Goal: Complete application form: Complete application form

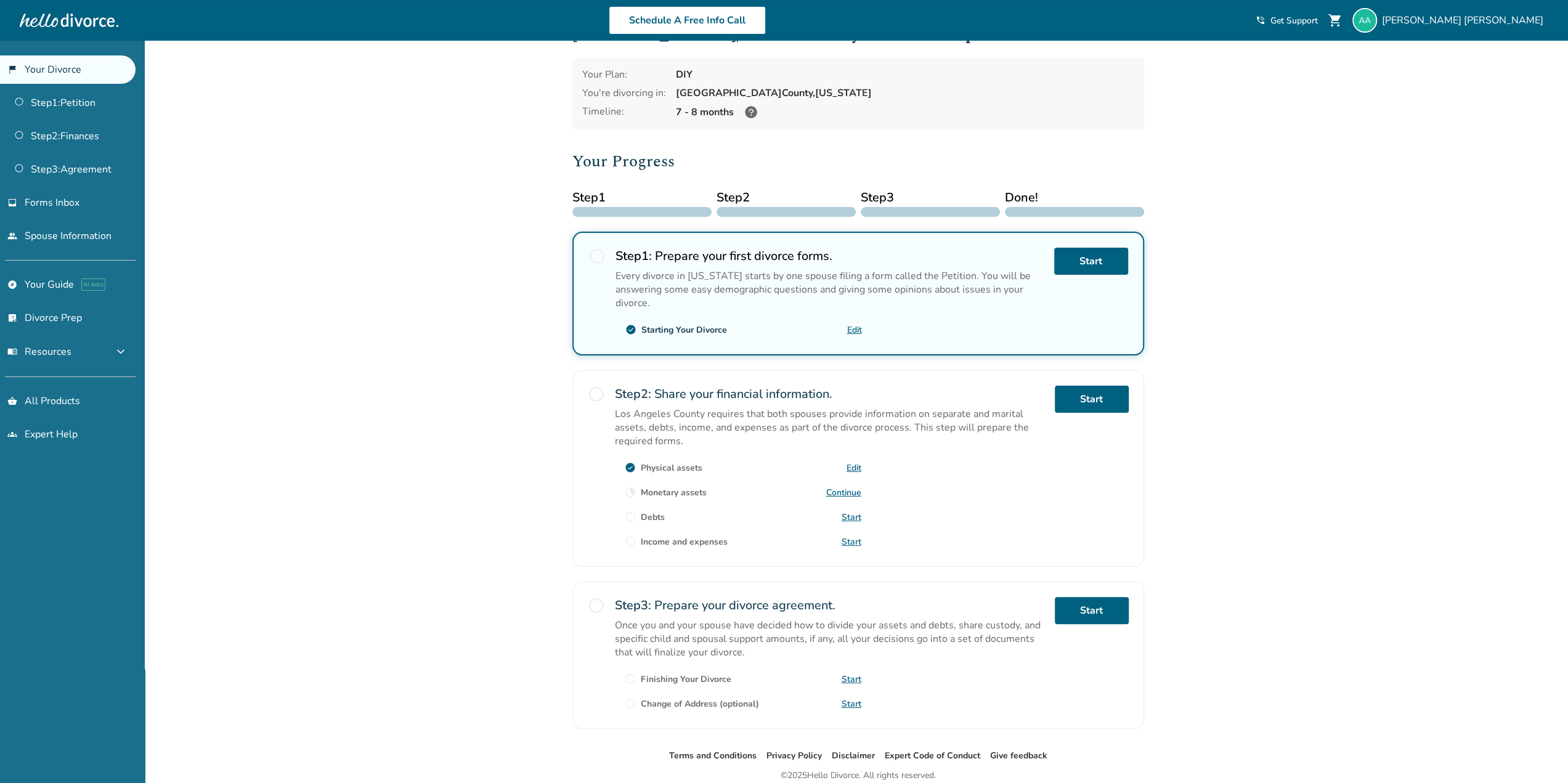
scroll to position [89, 0]
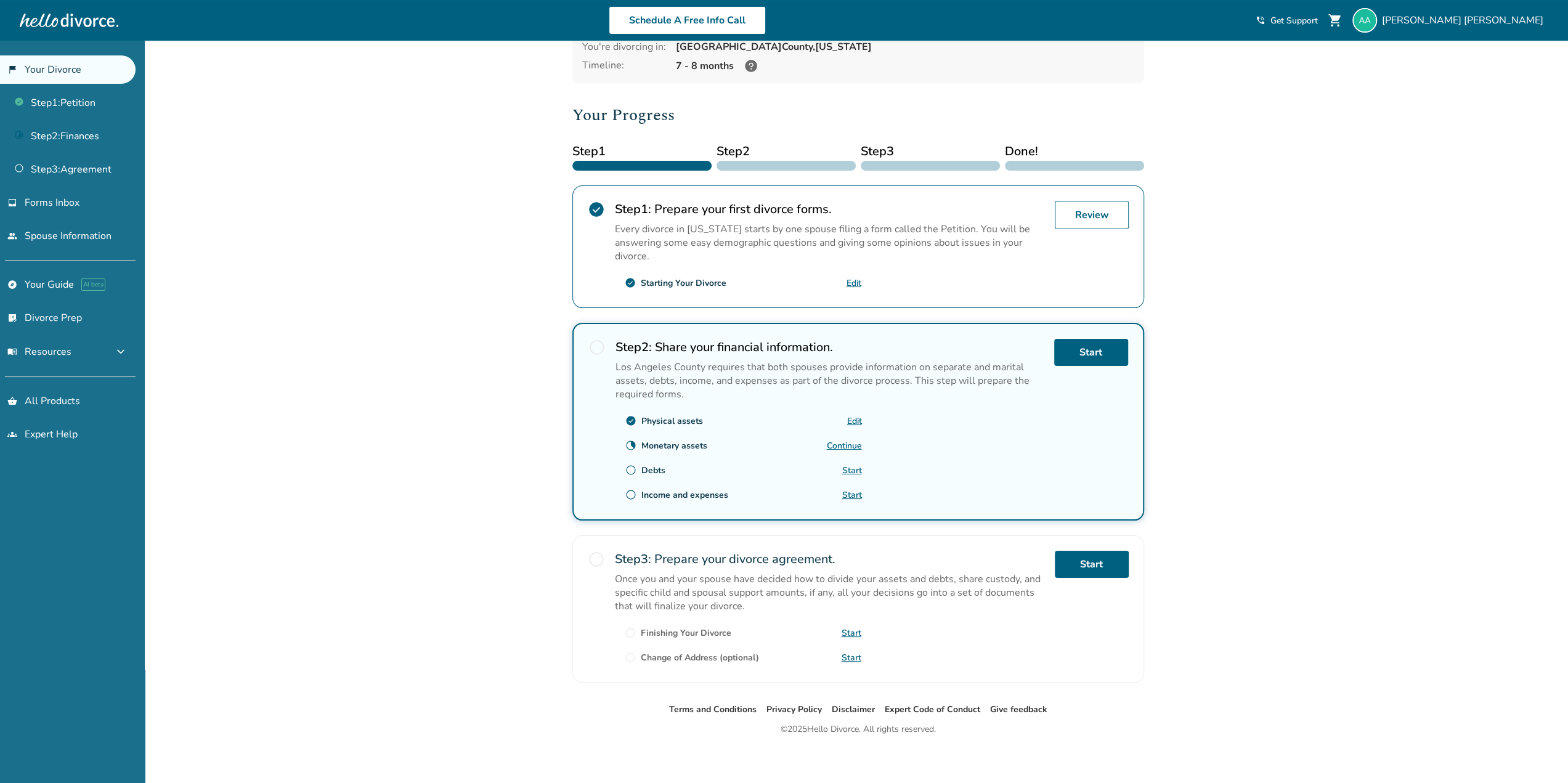
click at [839, 445] on link "Continue" at bounding box center [844, 446] width 35 height 12
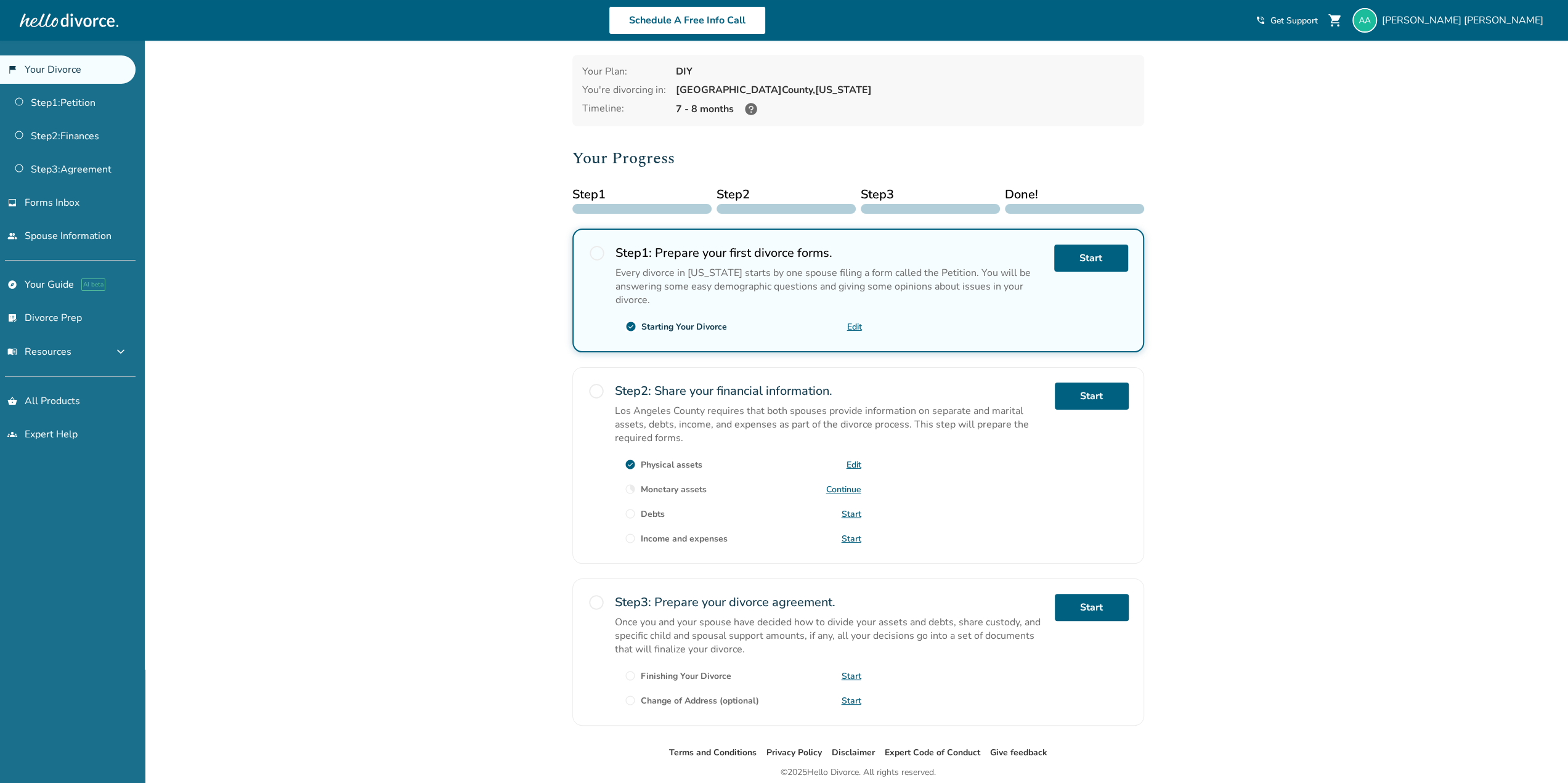
scroll to position [89, 0]
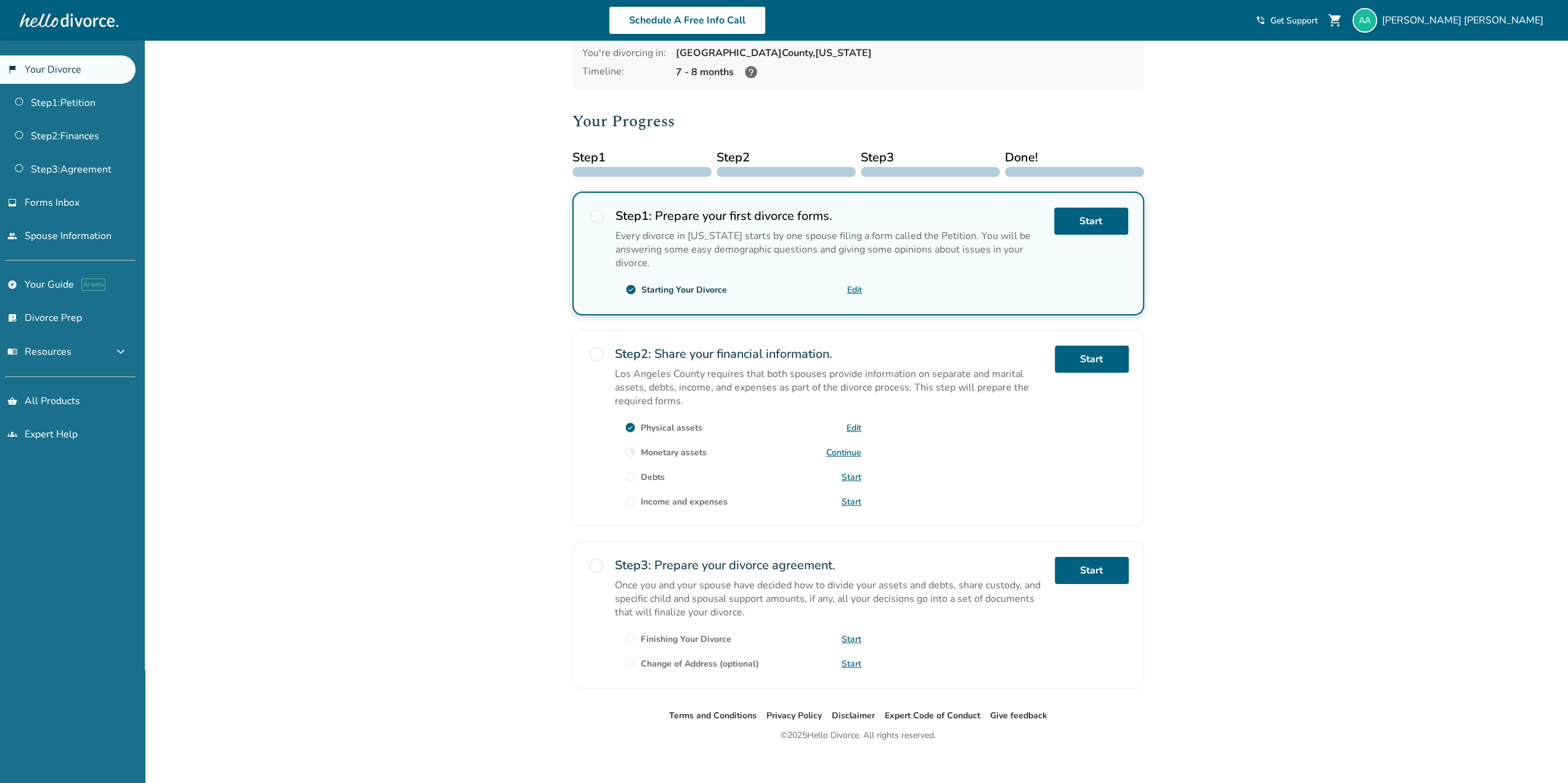
scroll to position [89, 0]
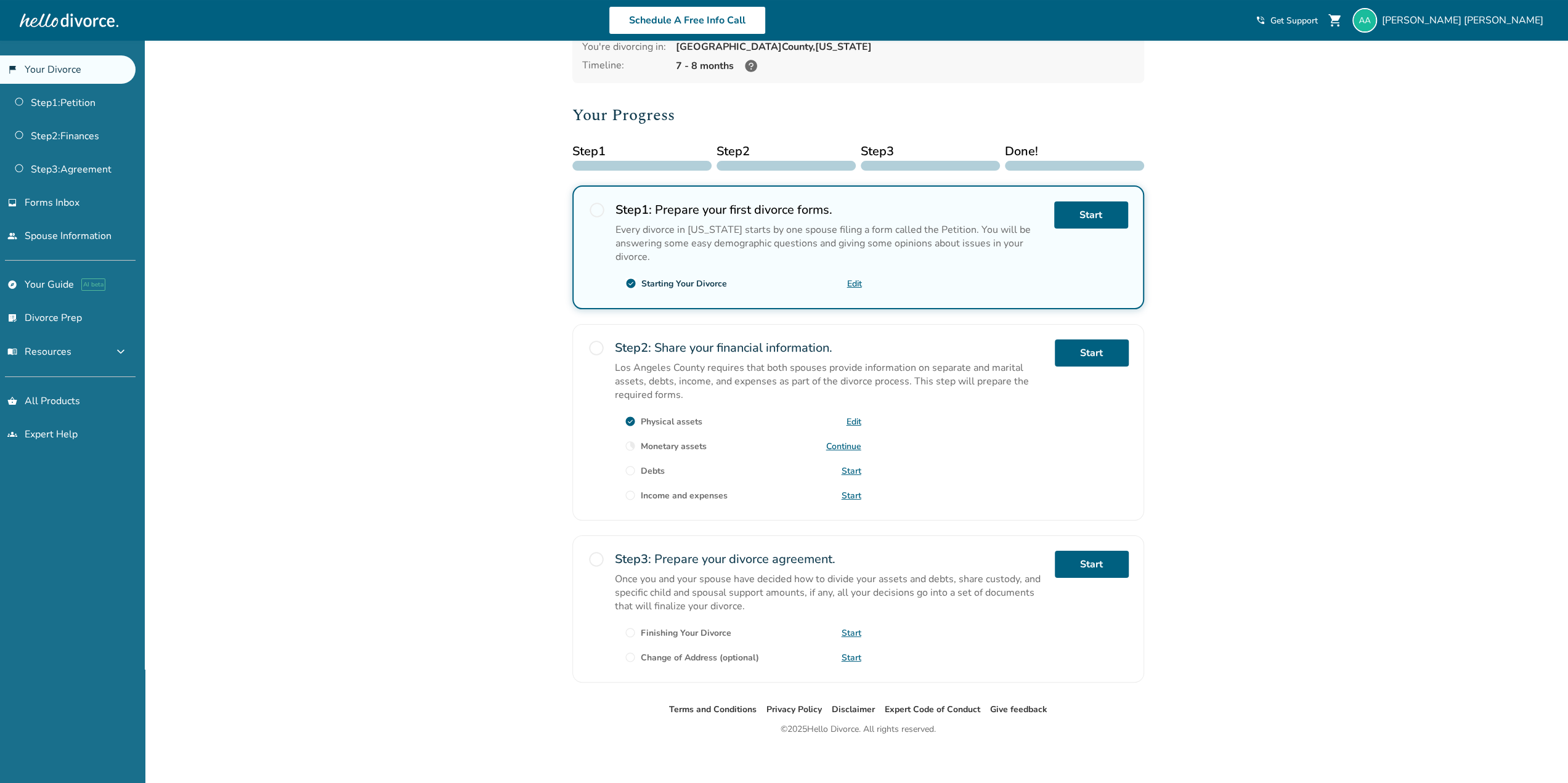
click at [855, 447] on link "Continue" at bounding box center [843, 446] width 35 height 12
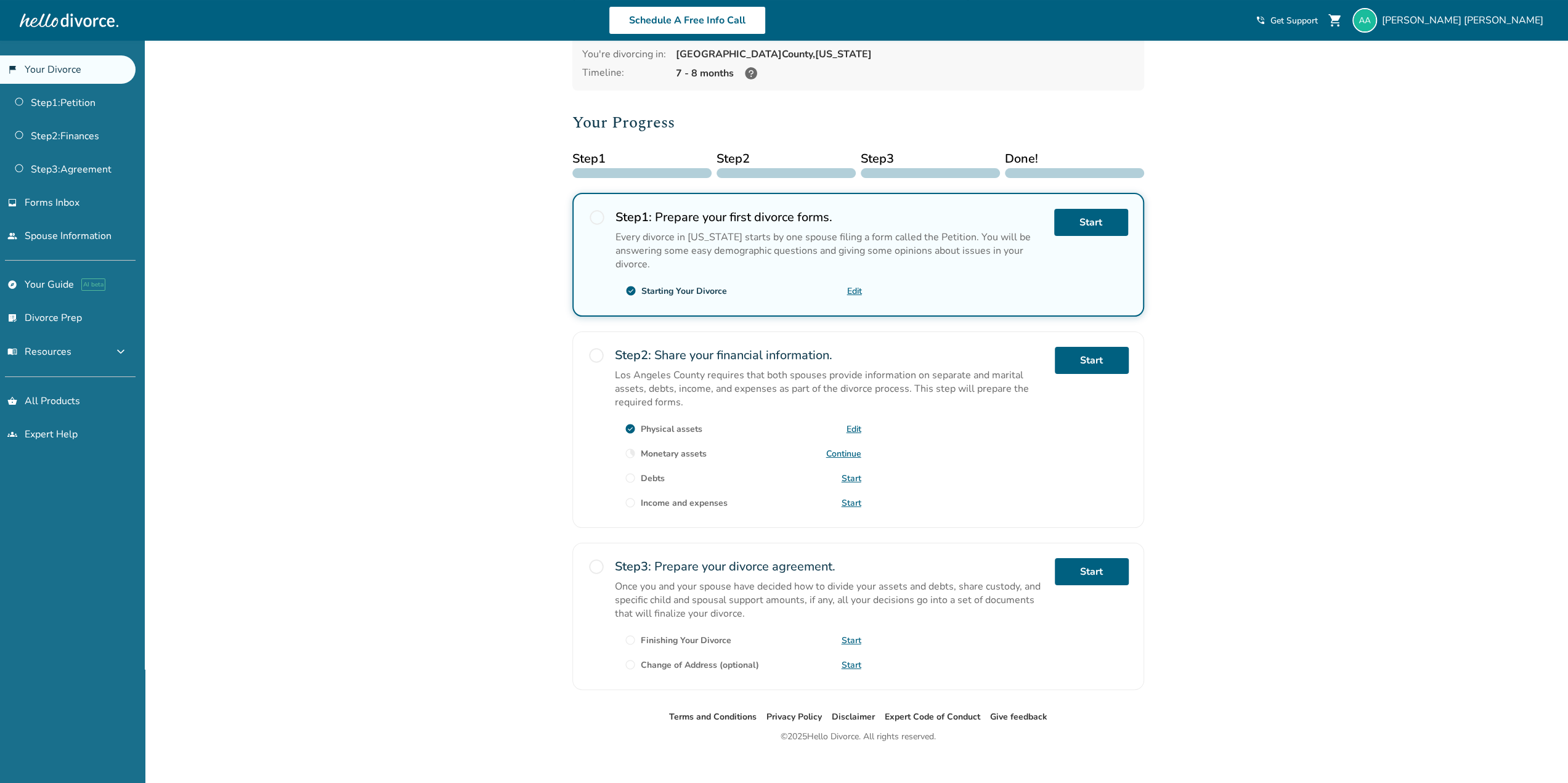
scroll to position [89, 0]
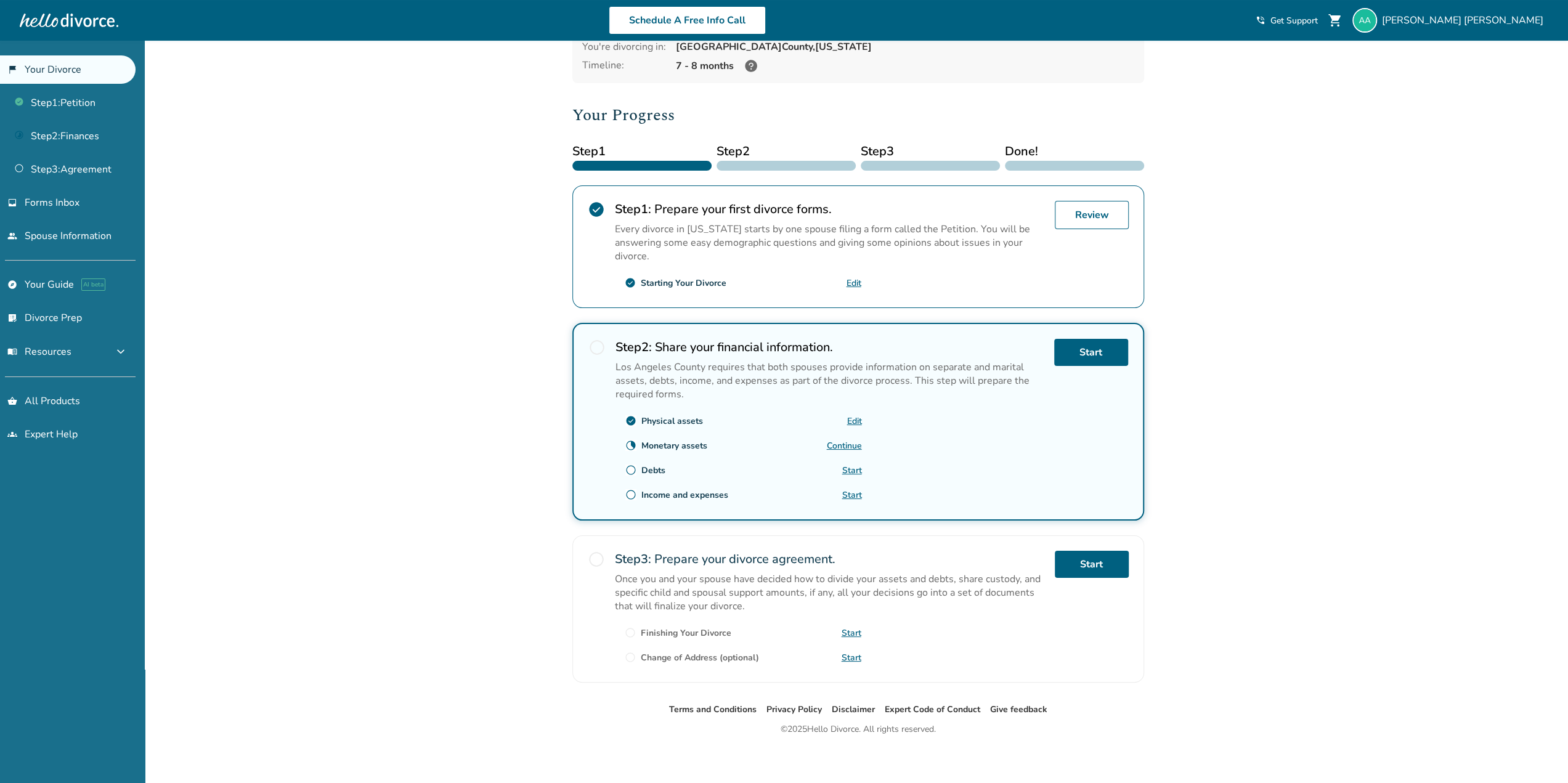
click at [856, 440] on link "Continue" at bounding box center [844, 446] width 35 height 12
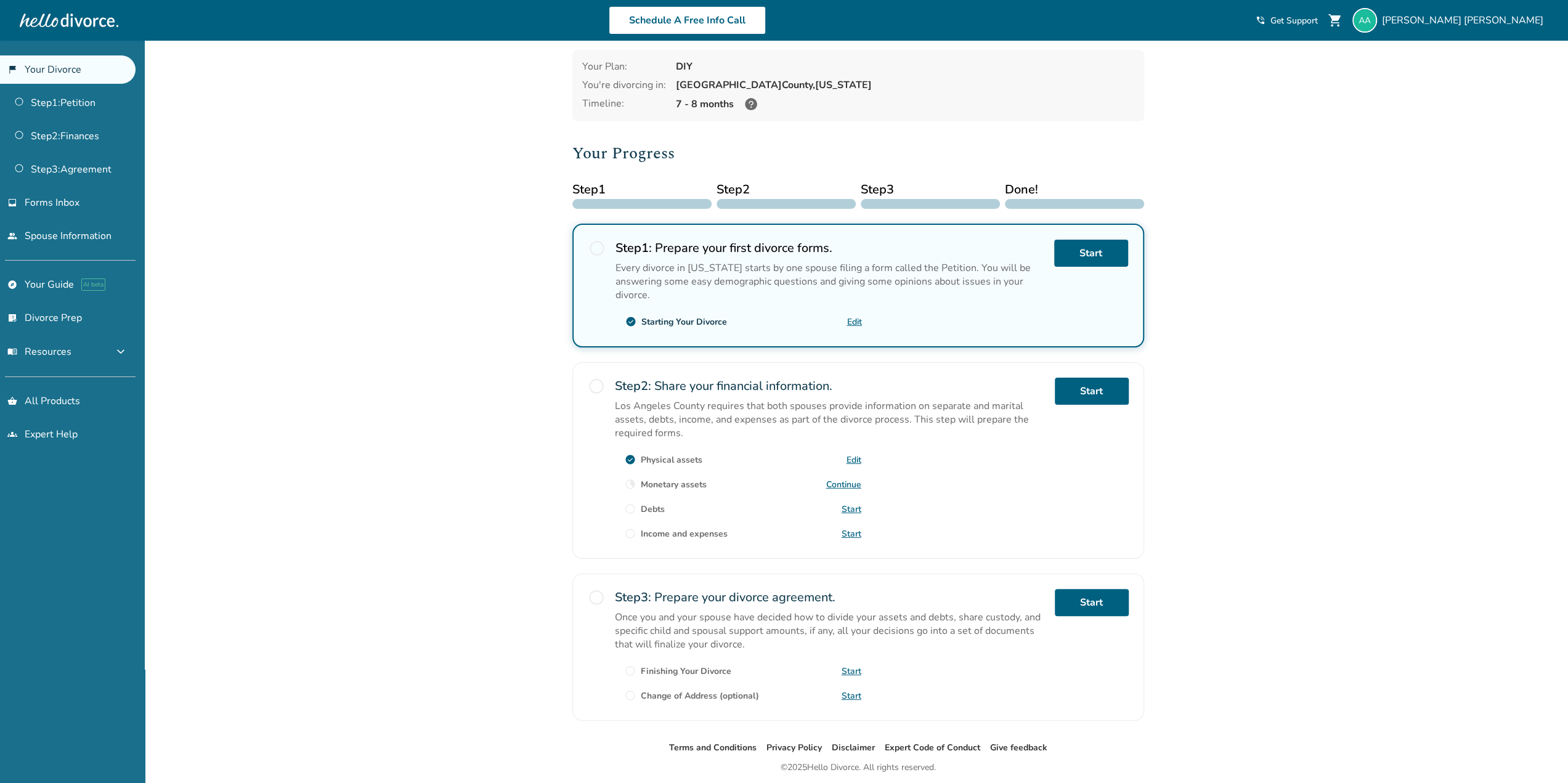
scroll to position [89, 0]
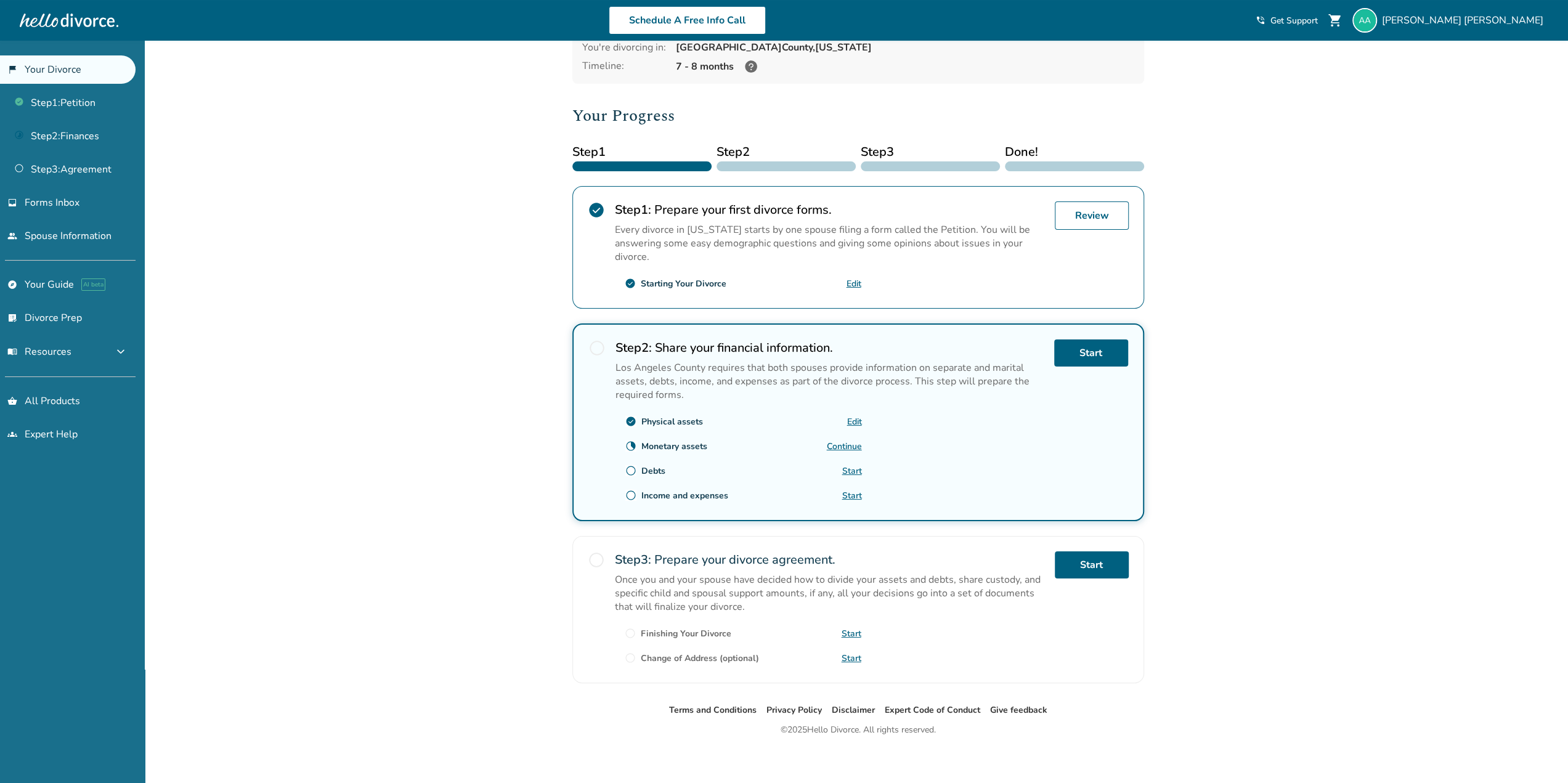
scroll to position [89, 0]
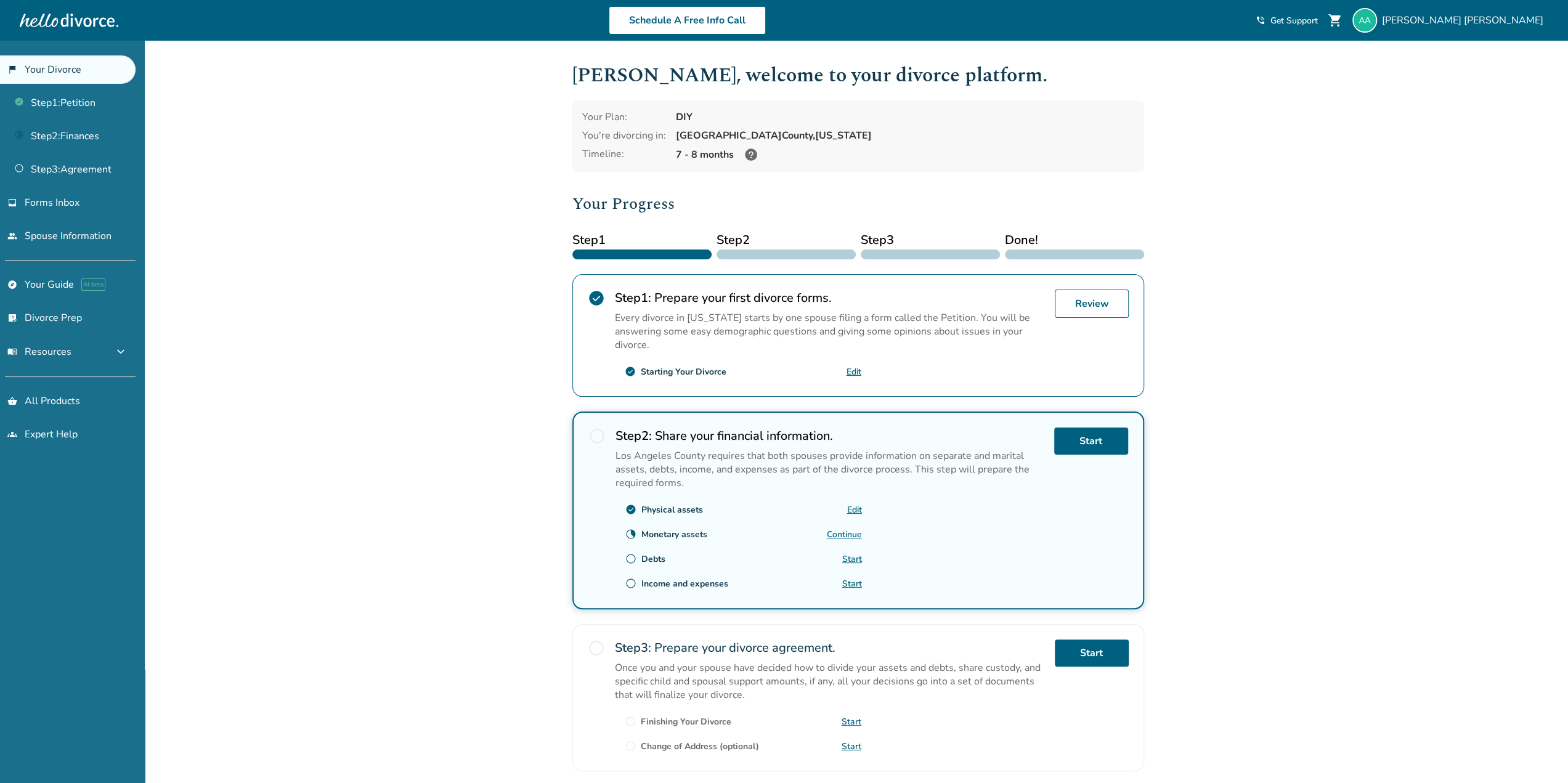
click at [1330, 194] on div "Added to cart Armando , welcome to your divorce platform. Your Plan: DIY You're…" at bounding box center [784, 459] width 1568 height 837
click at [858, 556] on link "Start" at bounding box center [852, 559] width 20 height 12
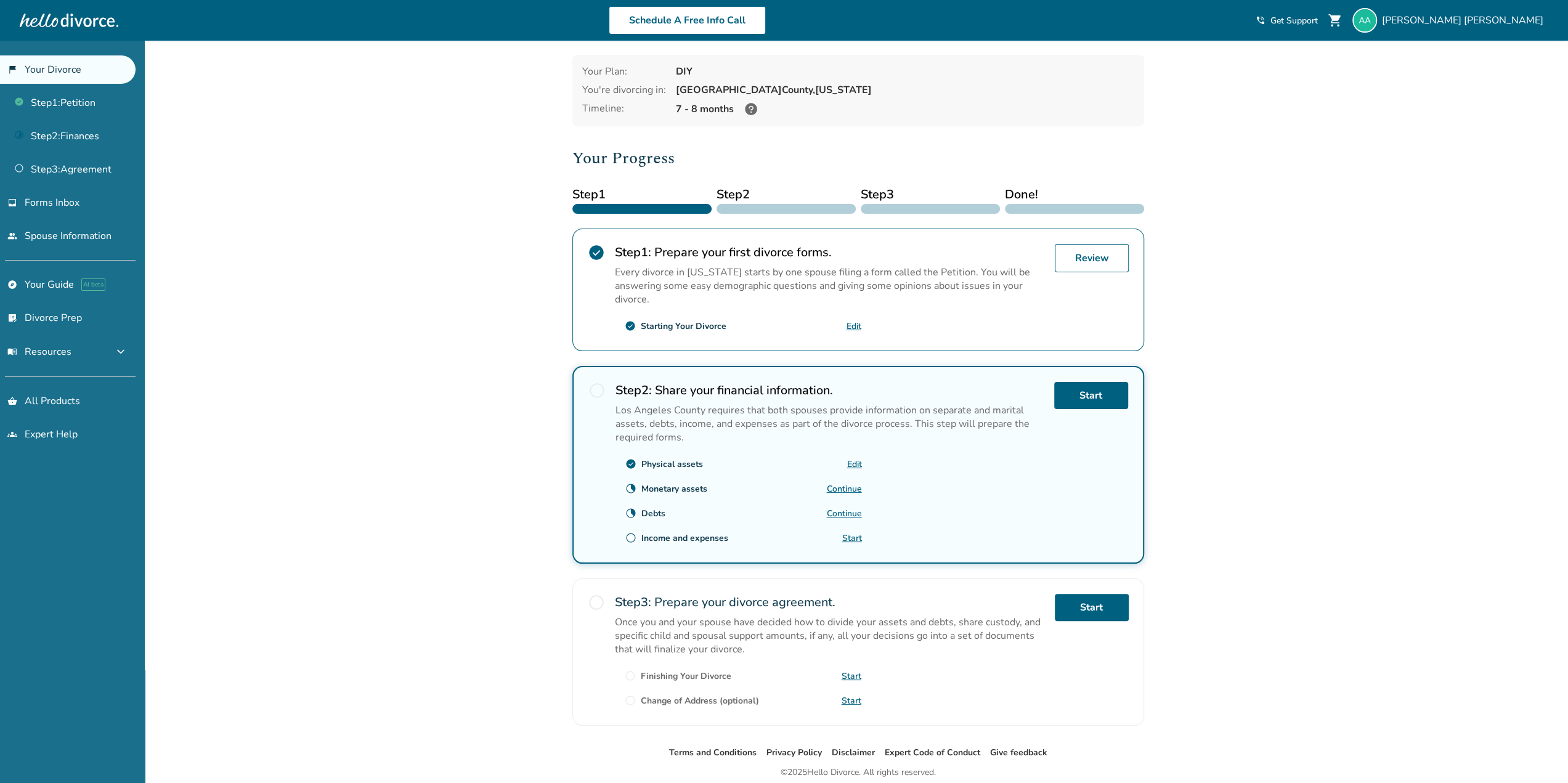
scroll to position [89, 0]
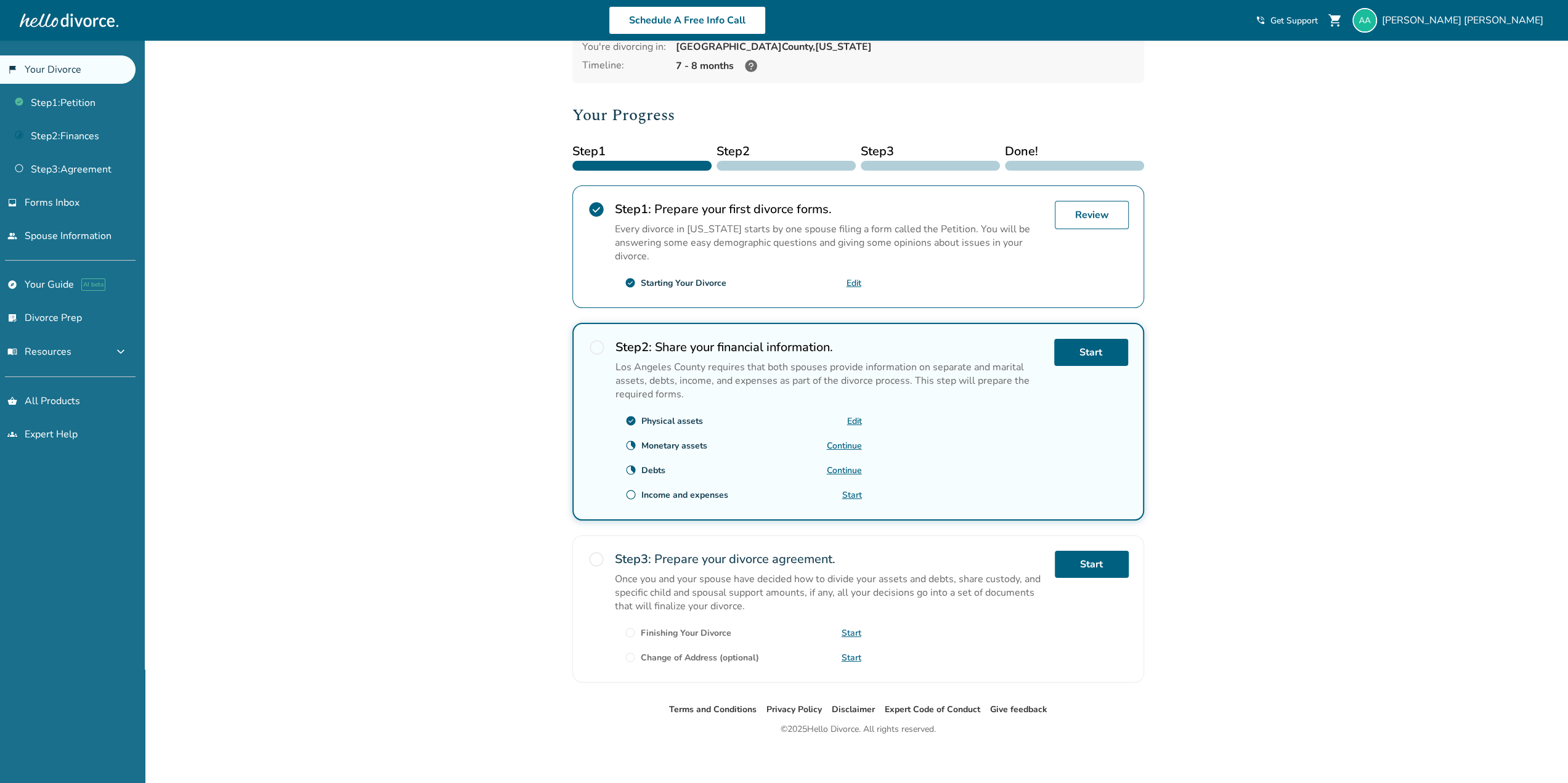
click at [850, 494] on link "Start" at bounding box center [852, 495] width 20 height 12
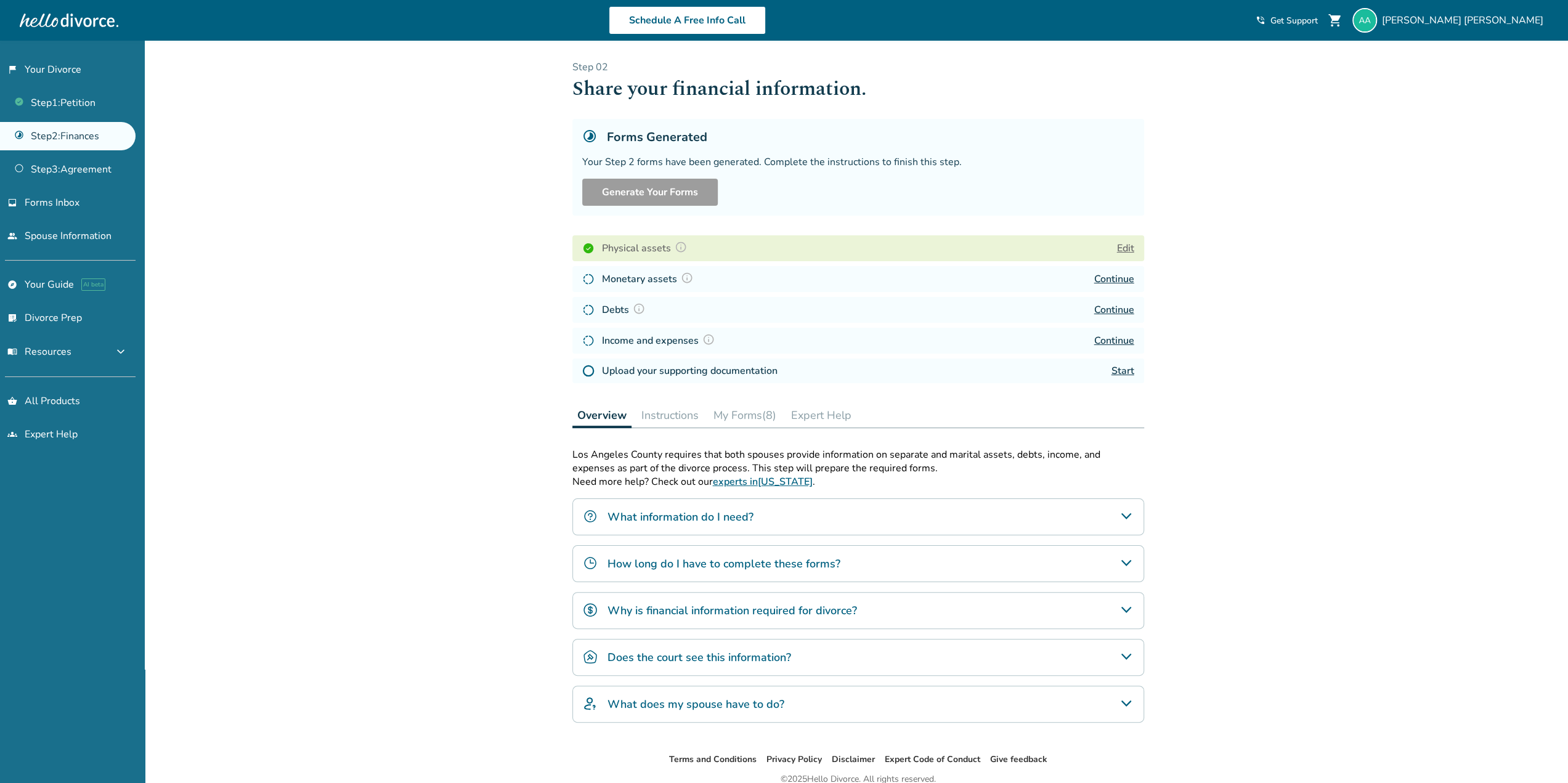
click at [1124, 373] on link "Start" at bounding box center [1122, 371] width 23 height 14
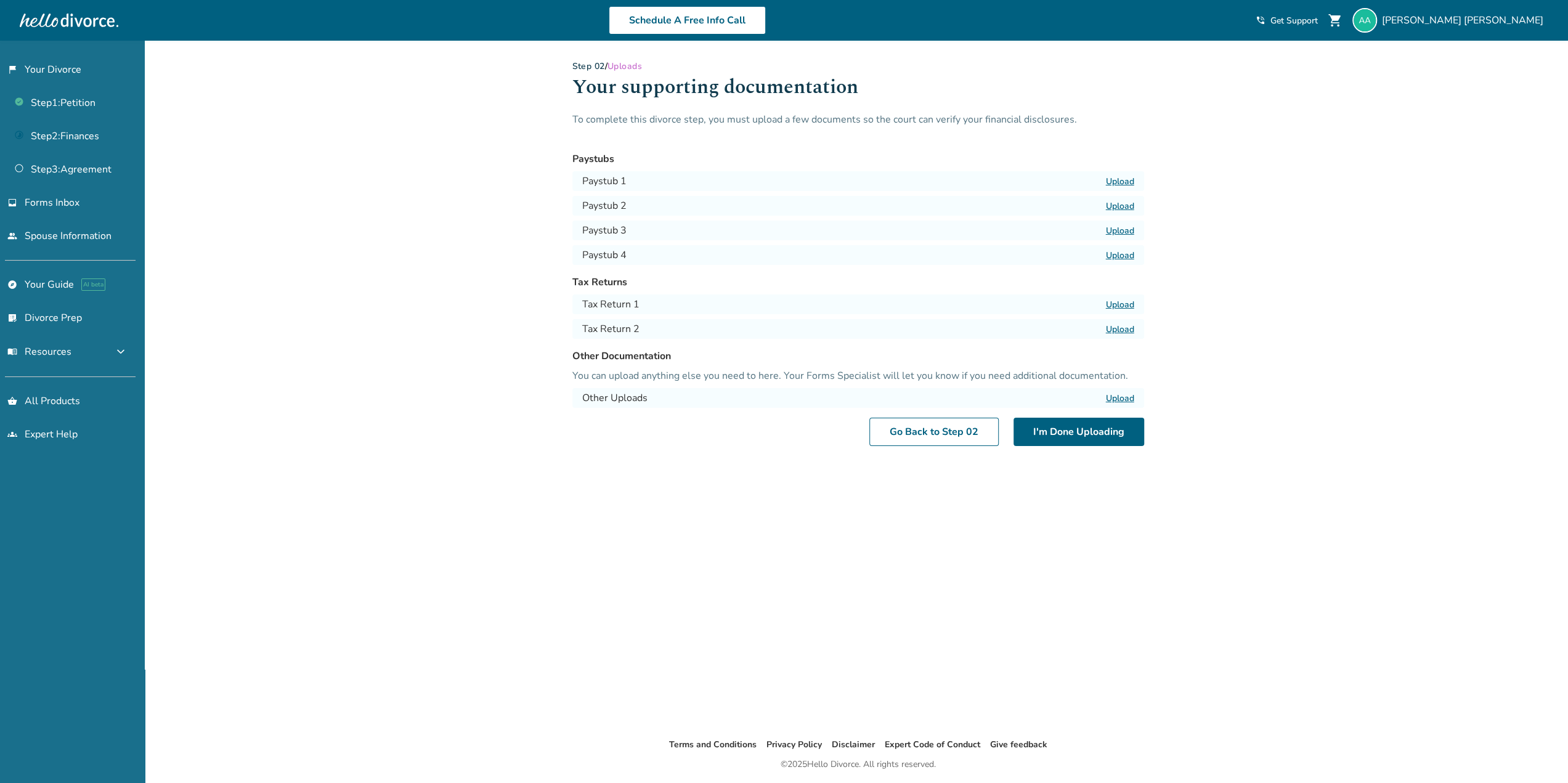
click at [1112, 183] on label "Upload" at bounding box center [1119, 181] width 28 height 12
click at [0, 0] on input "Upload" at bounding box center [0, 0] width 0 height 0
click at [1126, 207] on label "Upload" at bounding box center [1119, 206] width 28 height 12
click at [0, 0] on input "Upload" at bounding box center [0, 0] width 0 height 0
click at [1120, 230] on label "Upload" at bounding box center [1119, 230] width 28 height 12
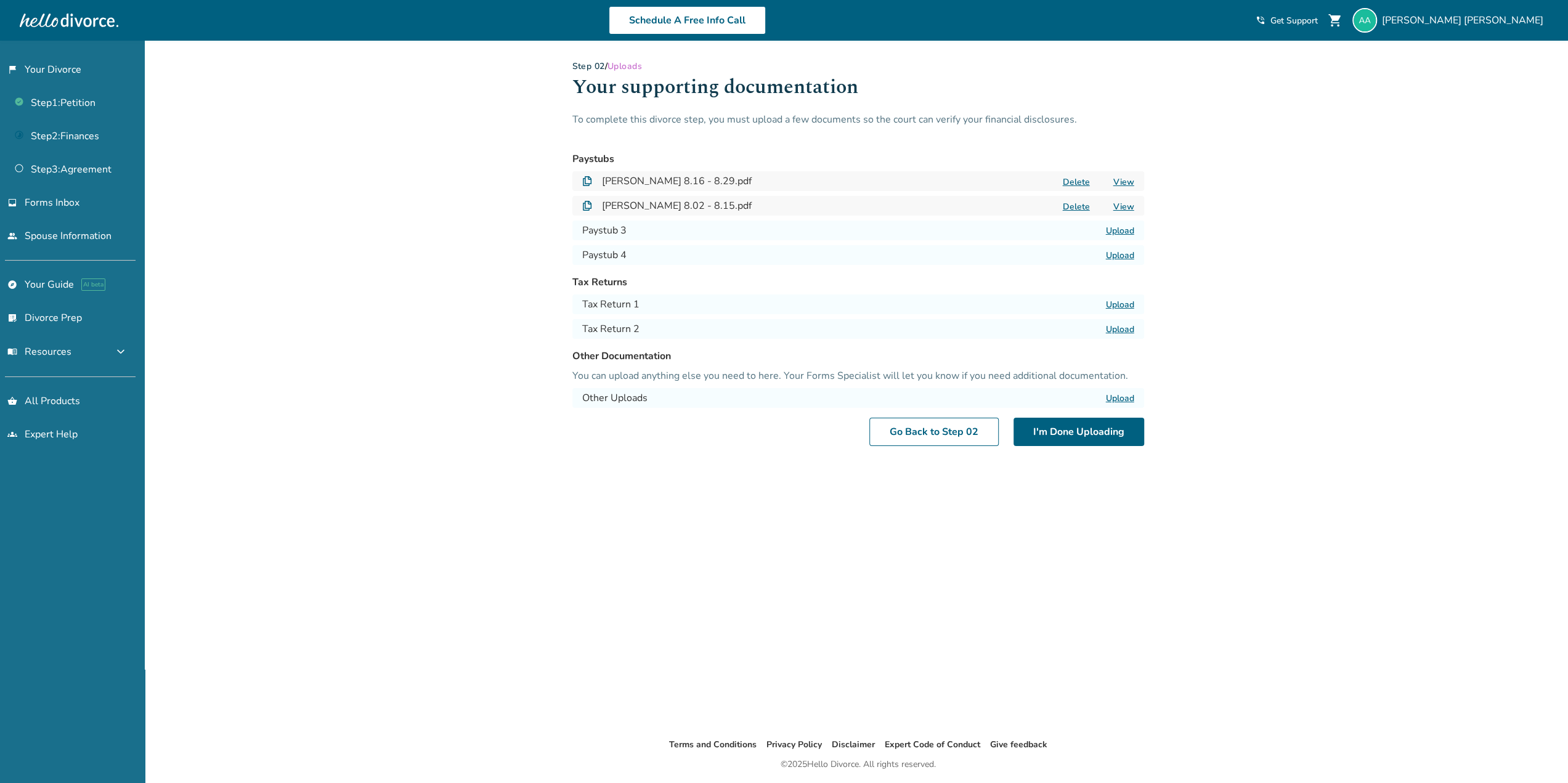
click at [0, 0] on input "Upload" at bounding box center [0, 0] width 0 height 0
click at [1121, 256] on label "Upload" at bounding box center [1119, 255] width 28 height 12
click at [0, 0] on input "Upload" at bounding box center [0, 0] width 0 height 0
click at [1125, 302] on label "Upload" at bounding box center [1119, 305] width 28 height 12
click at [0, 0] on input "Upload" at bounding box center [0, 0] width 0 height 0
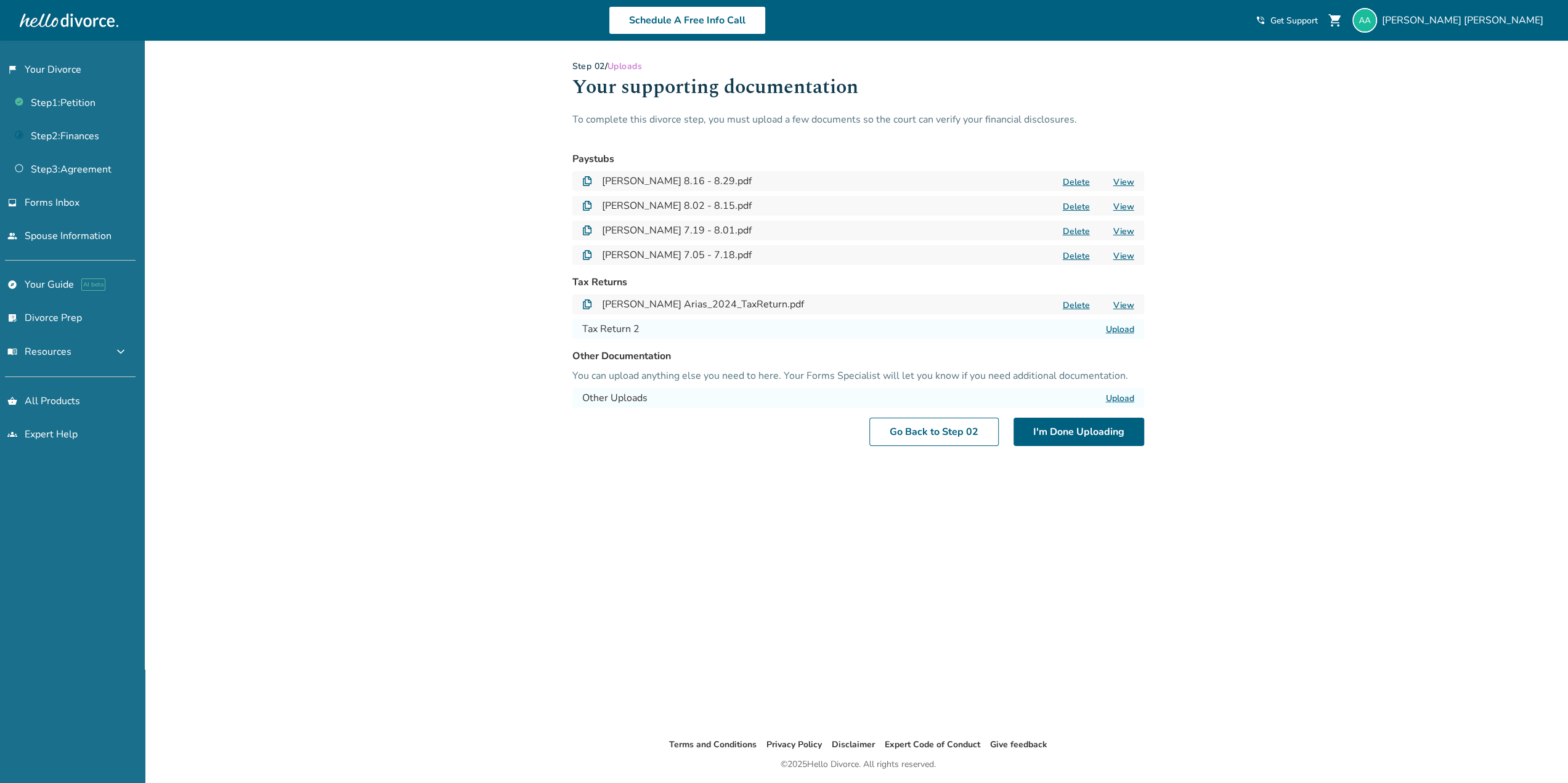
click at [1124, 326] on label "Upload" at bounding box center [1119, 329] width 28 height 12
click at [0, 0] on input "Upload" at bounding box center [0, 0] width 0 height 0
click at [1094, 433] on button "I'm Done Uploading" at bounding box center [1078, 431] width 130 height 28
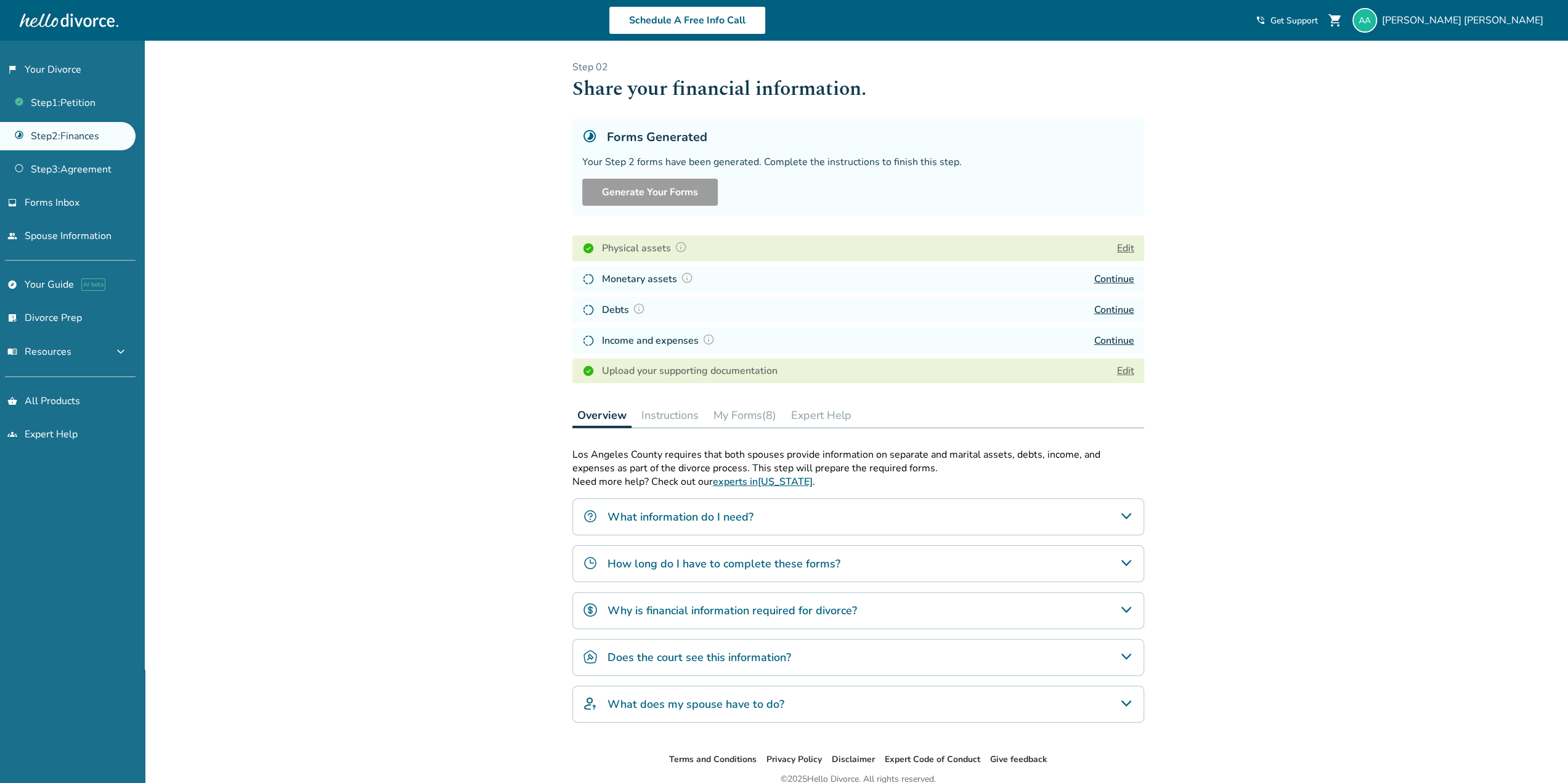
click at [685, 278] on img at bounding box center [687, 278] width 12 height 12
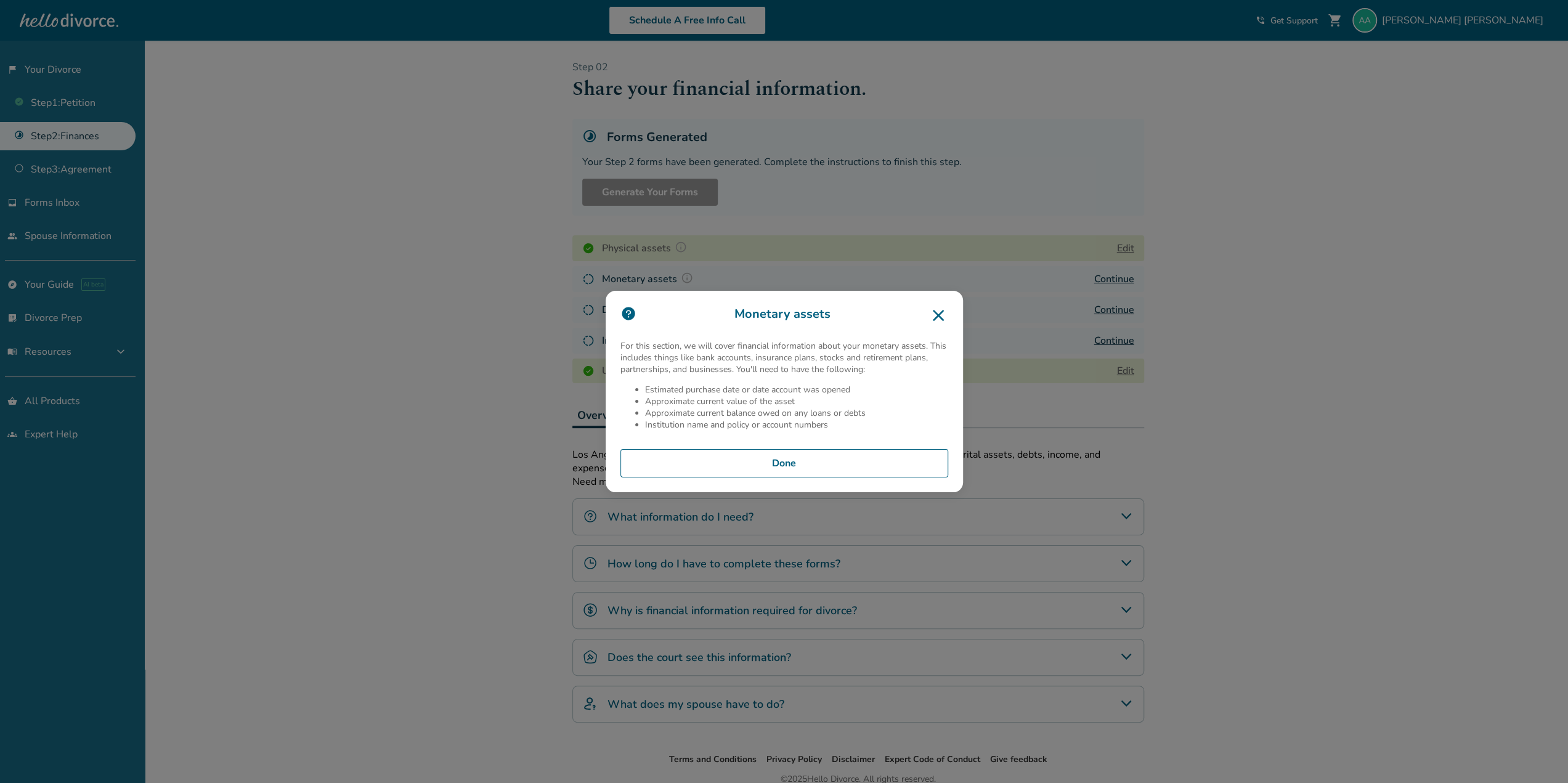
click at [795, 461] on button "Done" at bounding box center [784, 463] width 328 height 28
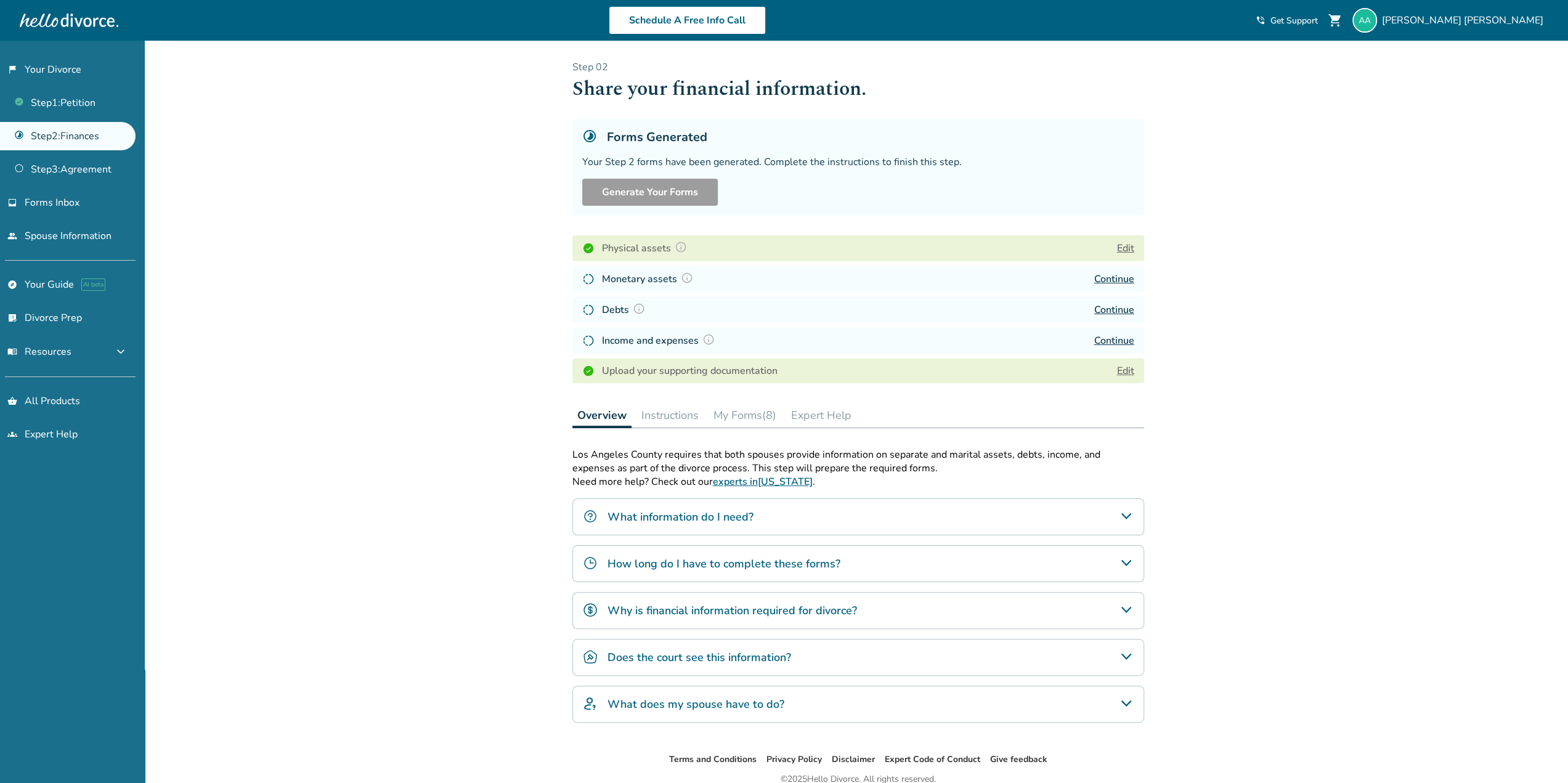
click at [635, 305] on img at bounding box center [639, 309] width 12 height 12
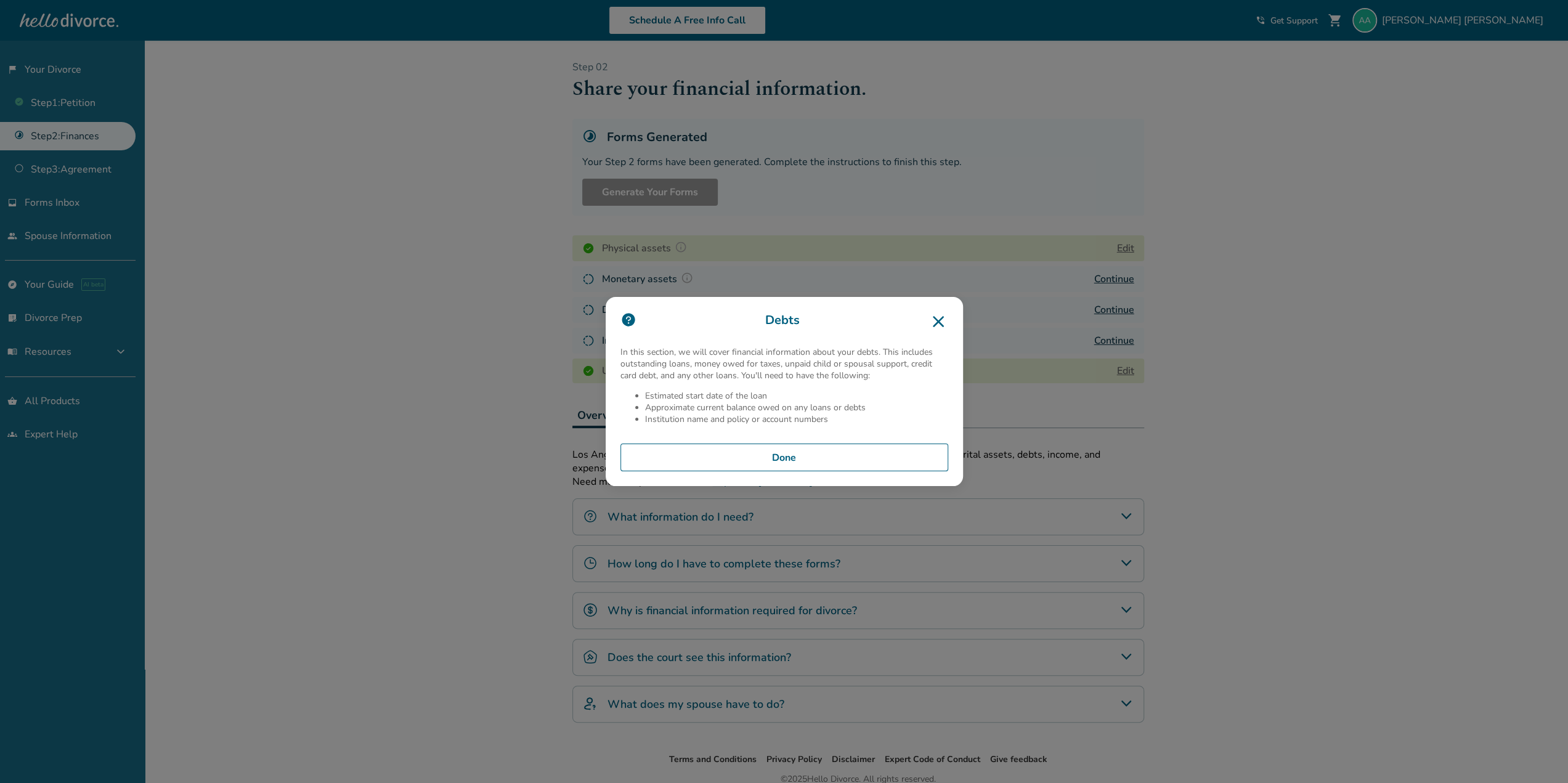
click at [786, 456] on button "Done" at bounding box center [784, 458] width 328 height 28
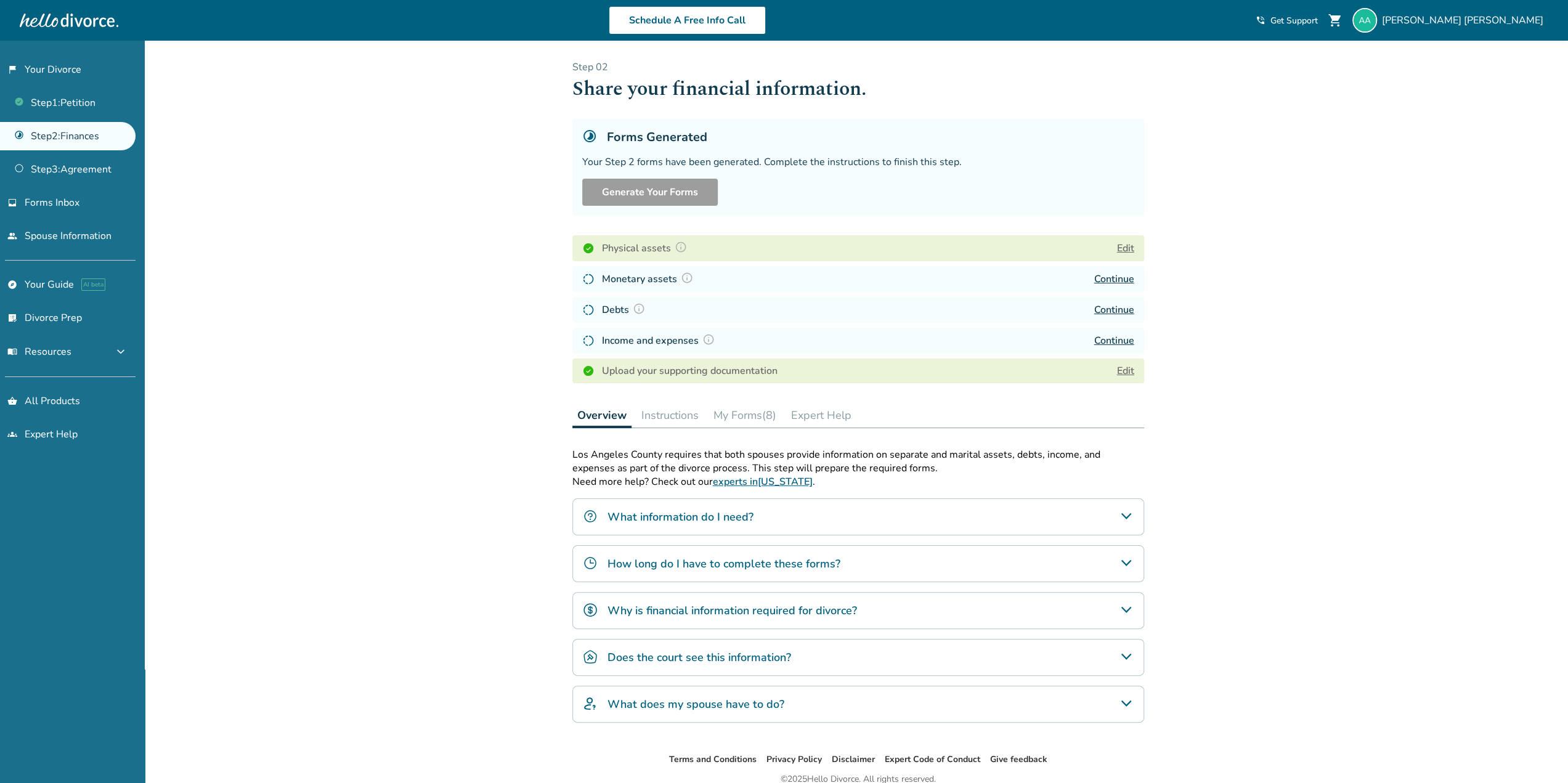
click at [587, 279] on img at bounding box center [589, 279] width 12 height 12
click at [589, 309] on img at bounding box center [589, 310] width 12 height 12
click at [587, 338] on img at bounding box center [589, 341] width 12 height 12
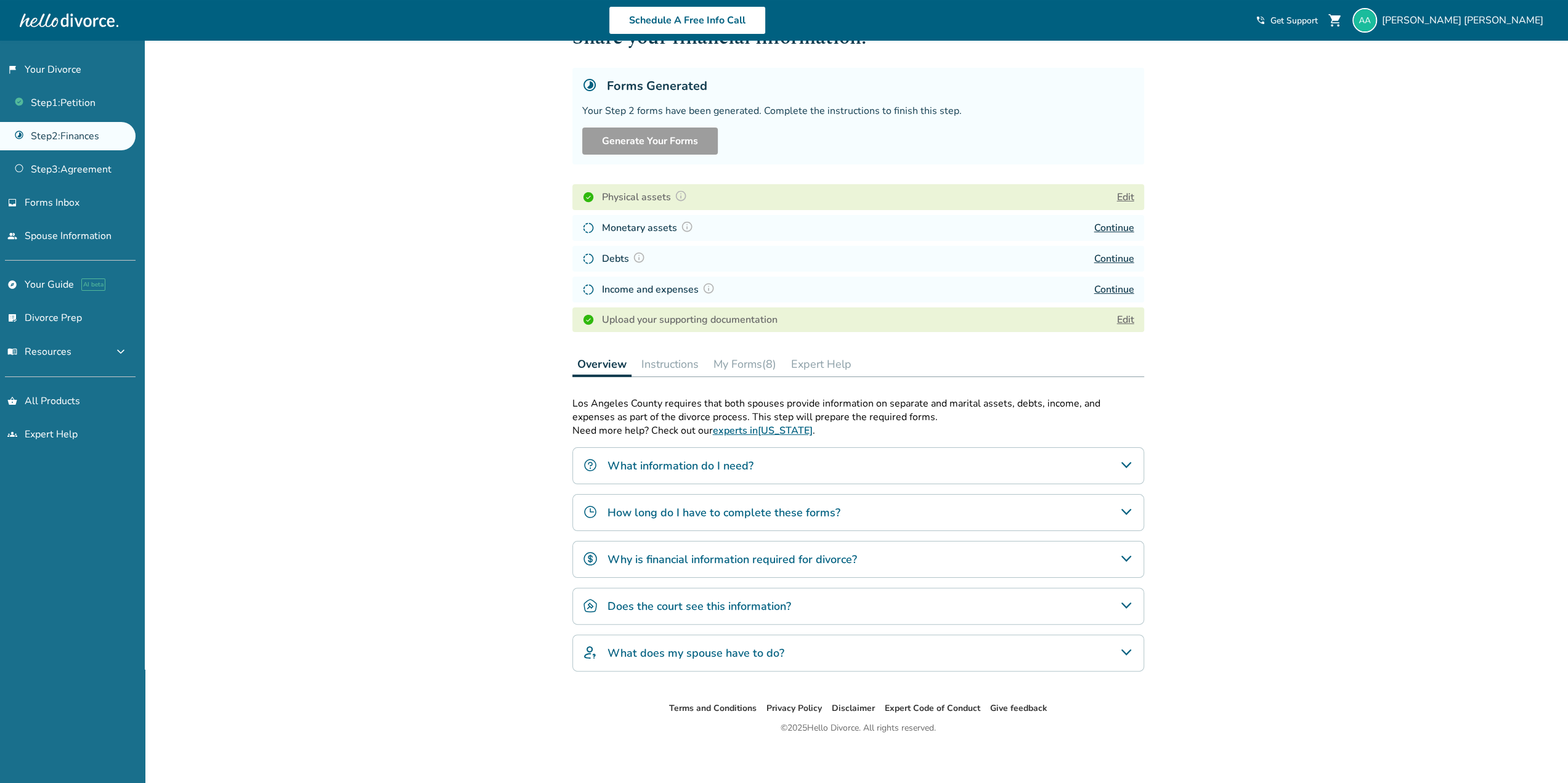
click at [1133, 458] on icon "What information do I need?" at bounding box center [1126, 465] width 15 height 15
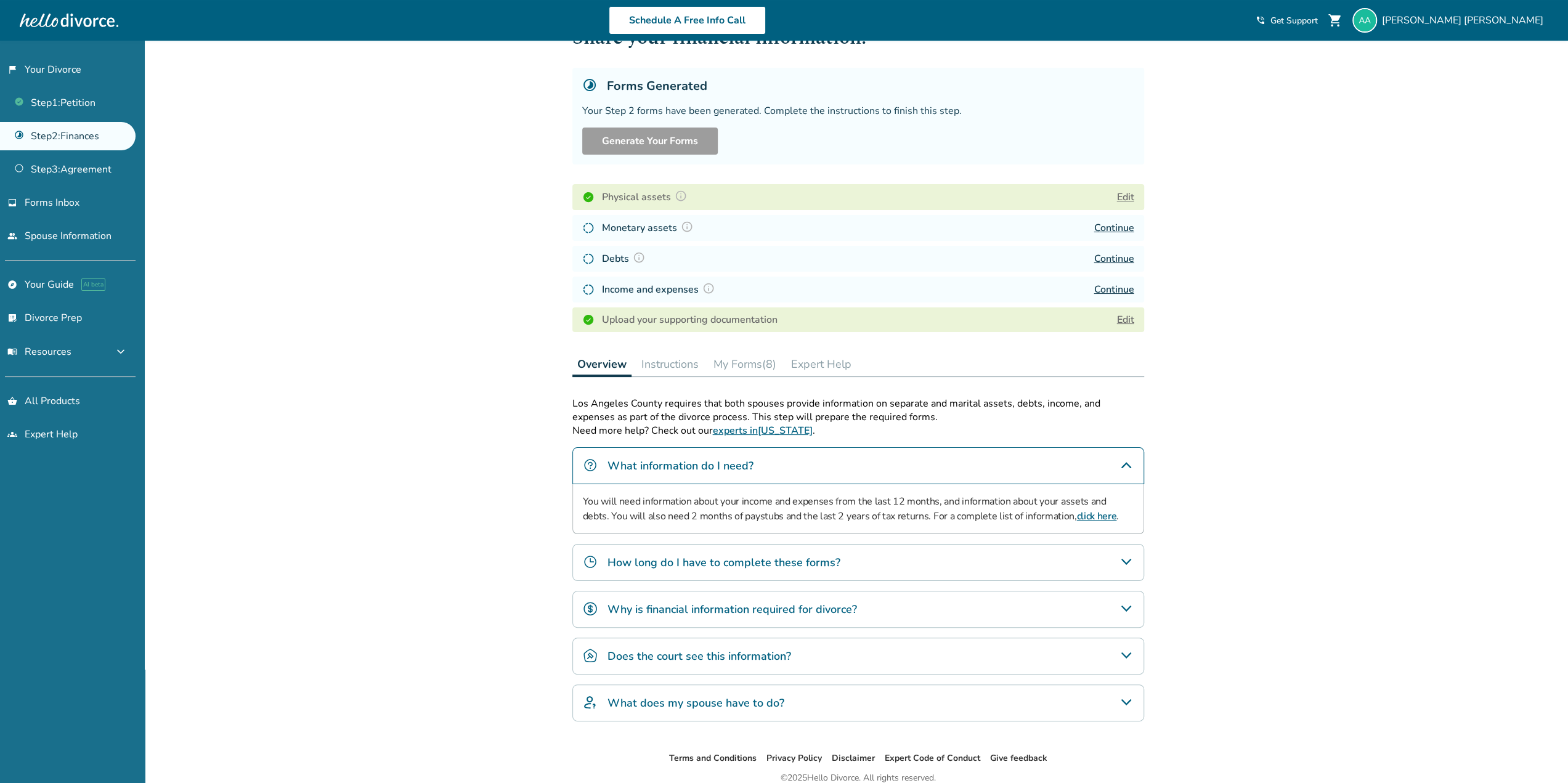
click at [1132, 459] on icon "What information do I need?" at bounding box center [1126, 465] width 15 height 15
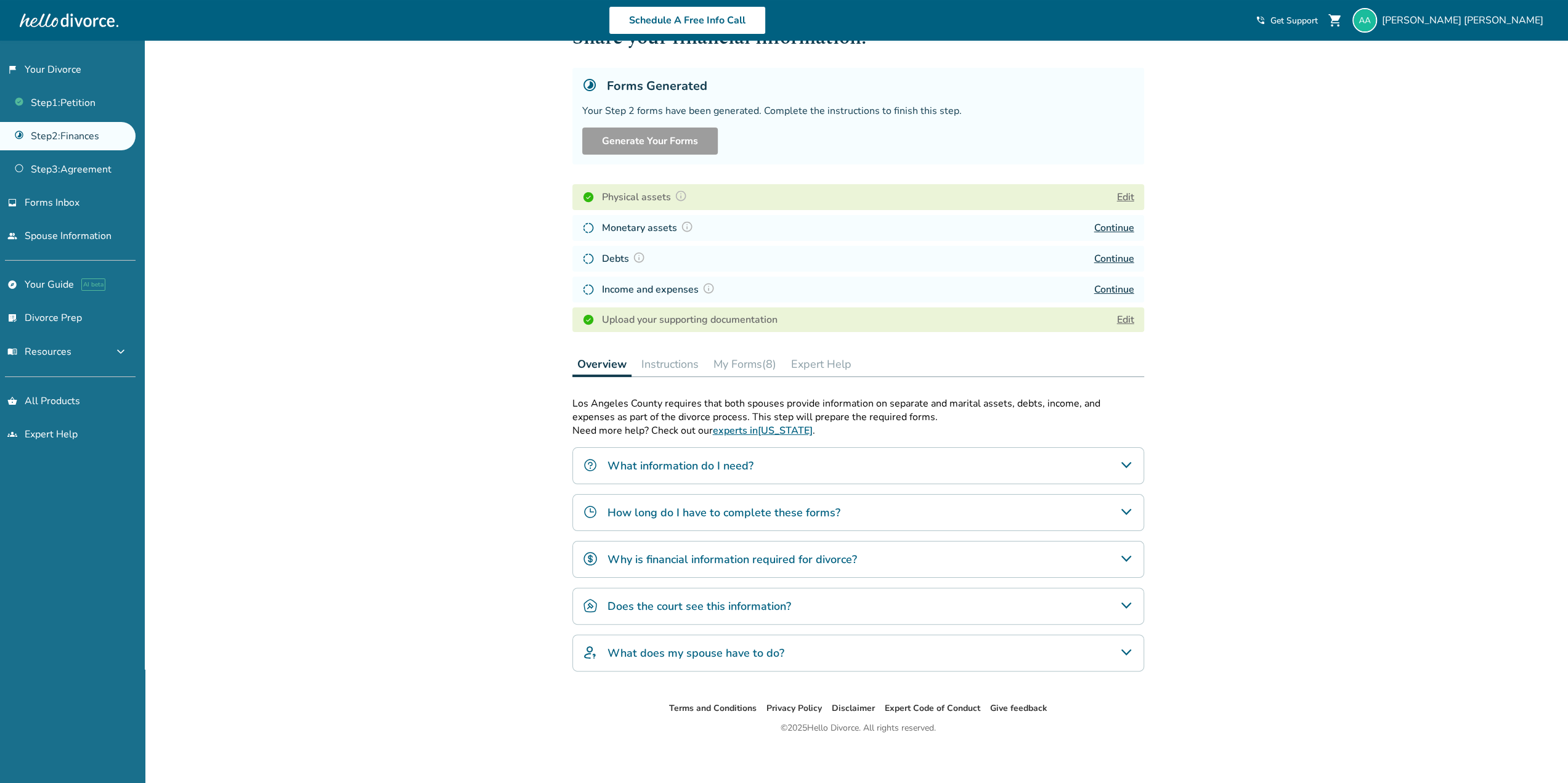
click at [1126, 497] on div "How long do I have to complete these forms?" at bounding box center [858, 512] width 572 height 37
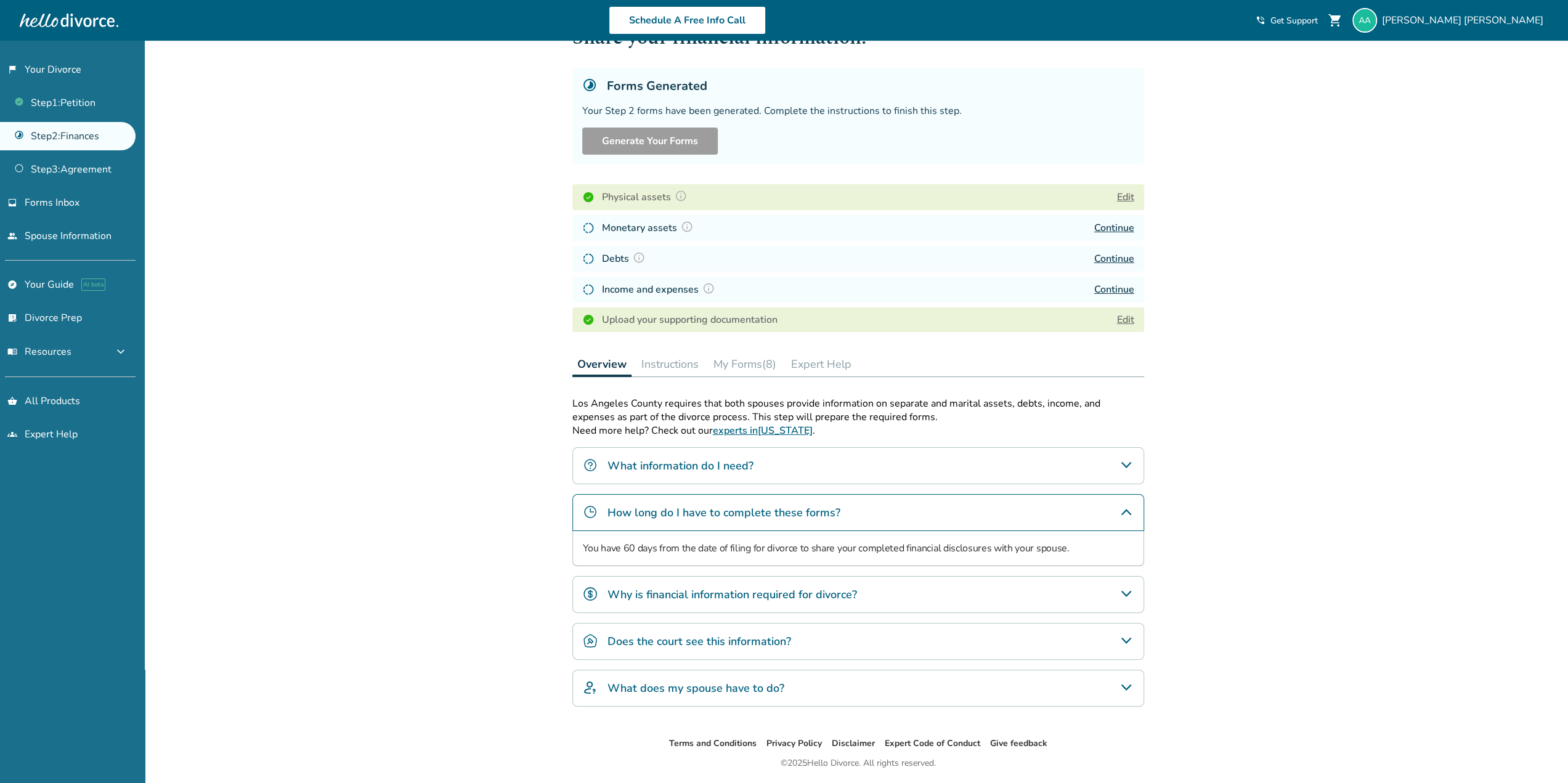
click at [1126, 497] on div "How long do I have to complete these forms?" at bounding box center [858, 512] width 572 height 37
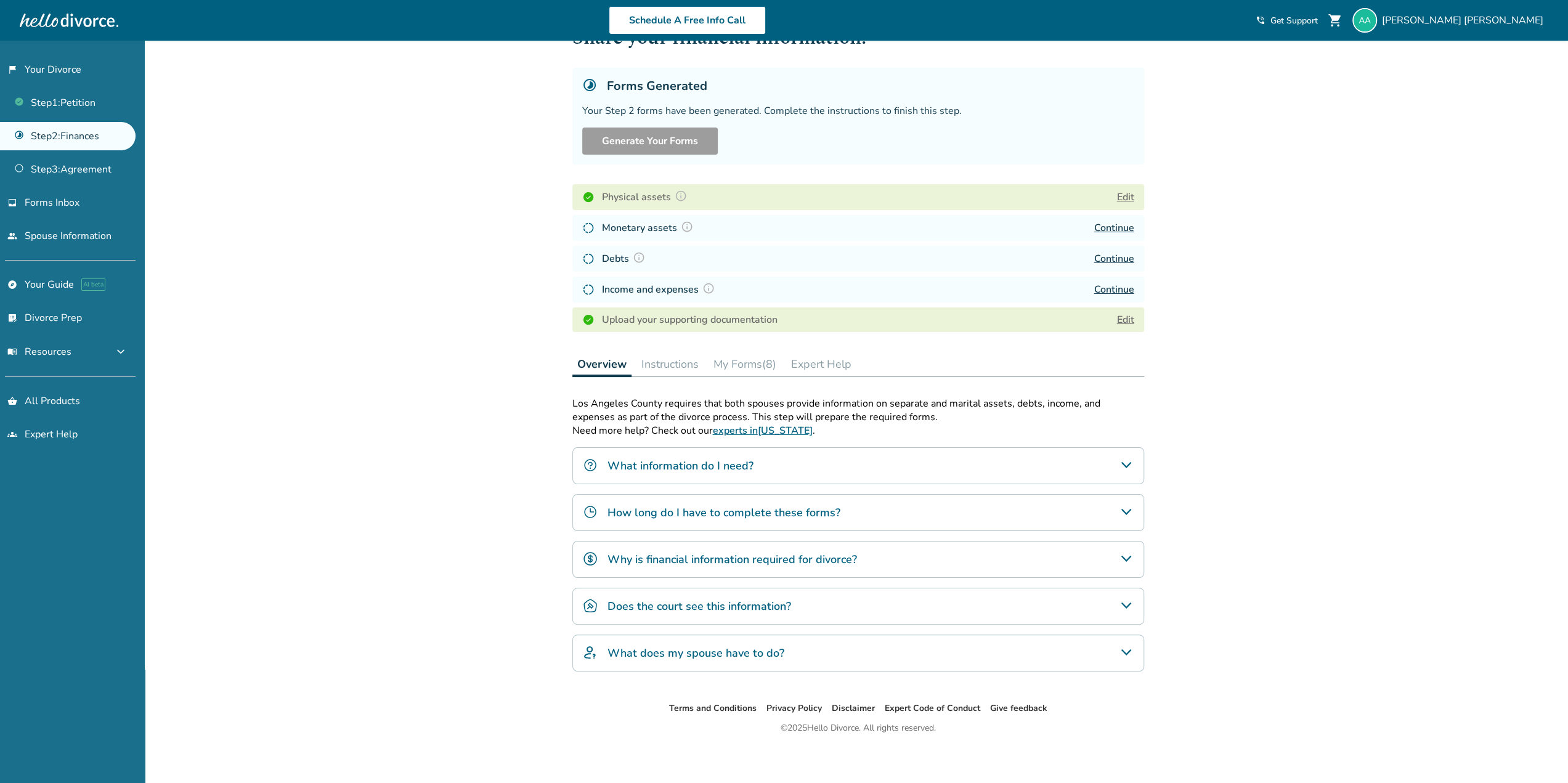
click at [1125, 510] on icon "How long do I have to complete these forms?" at bounding box center [1126, 512] width 15 height 15
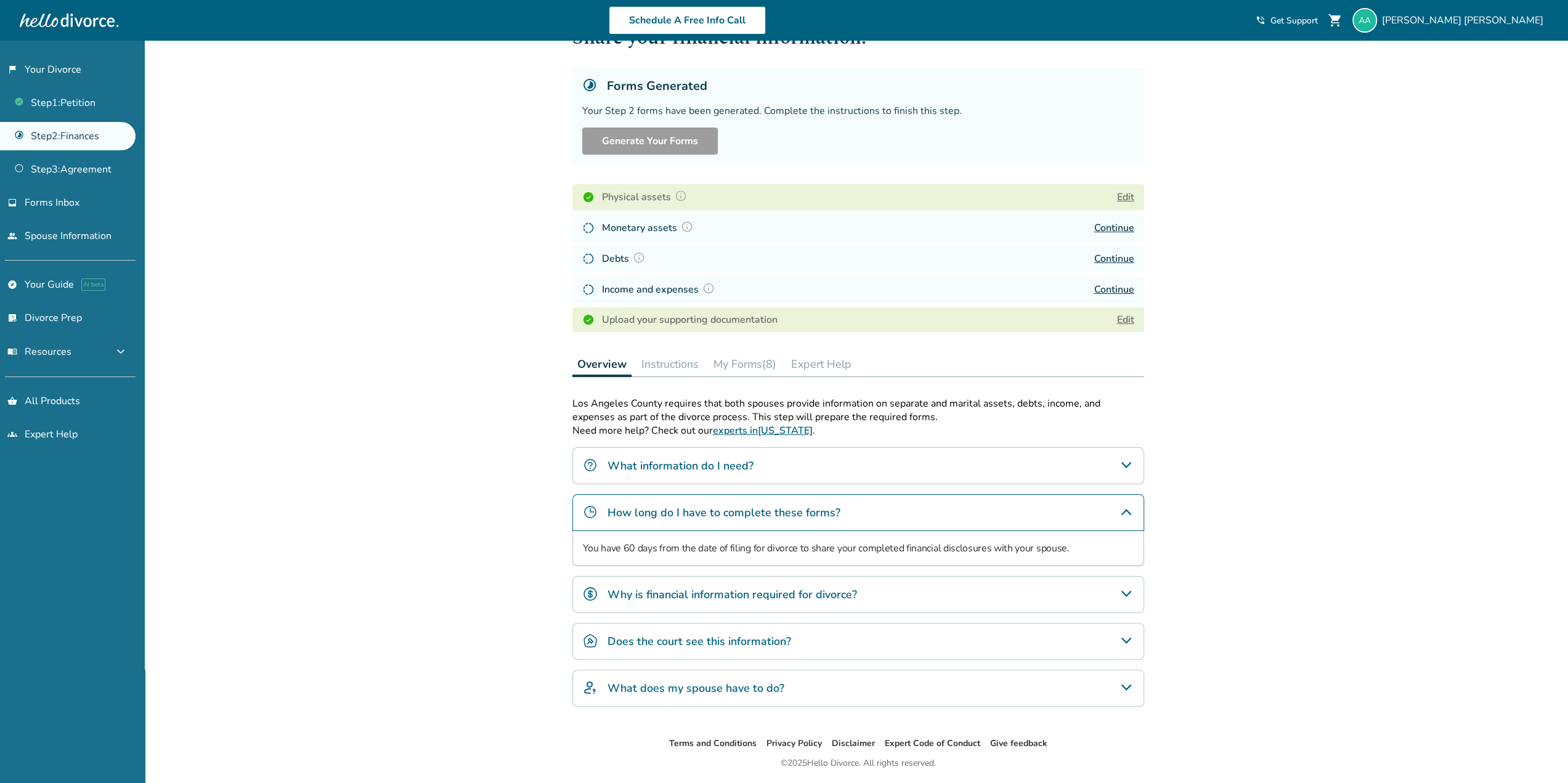
click at [1125, 591] on icon "Why is financial information required for divorce?" at bounding box center [1126, 594] width 15 height 15
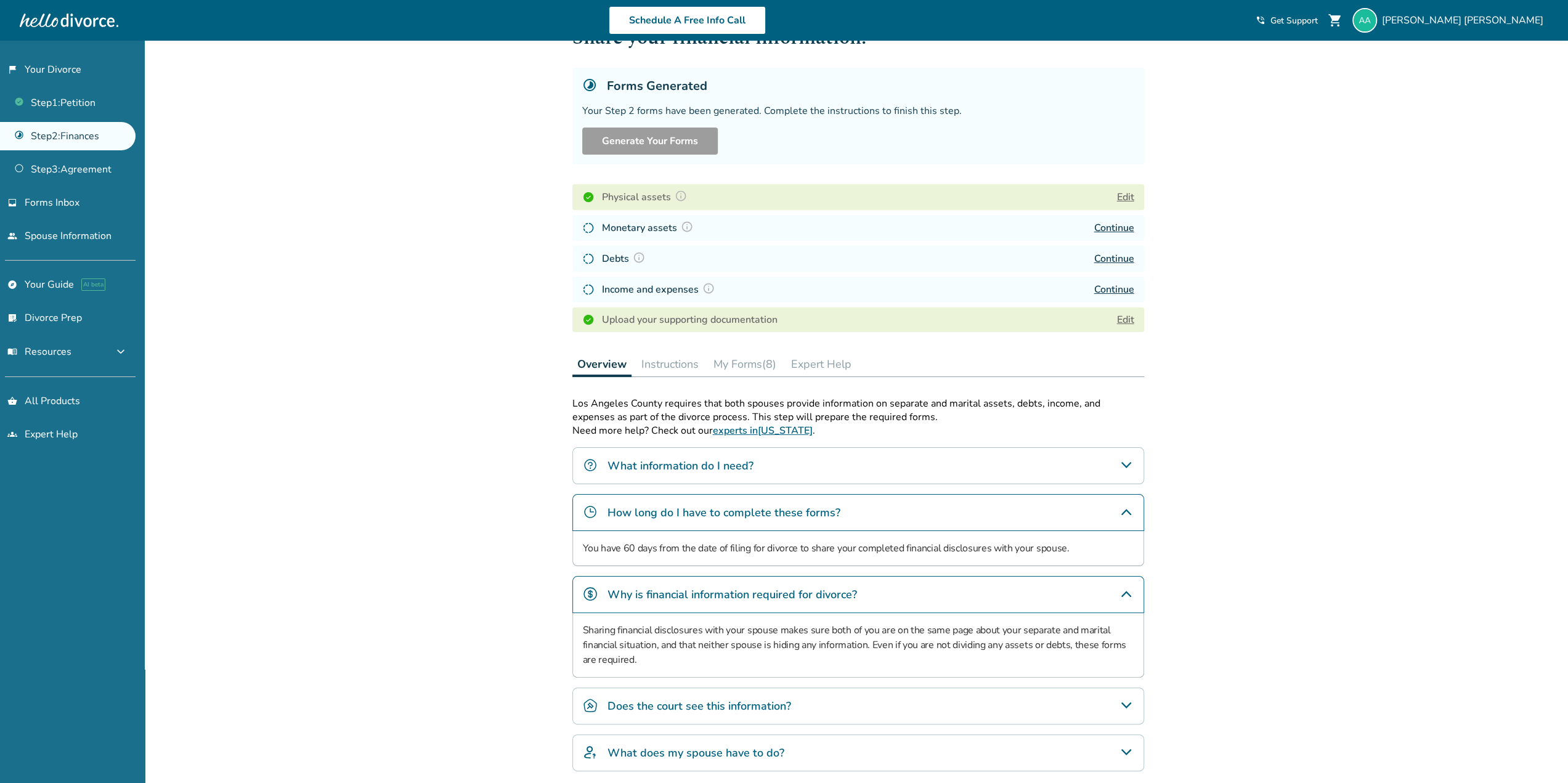
click at [1125, 591] on icon "Why is financial information required for divorce?" at bounding box center [1126, 594] width 15 height 15
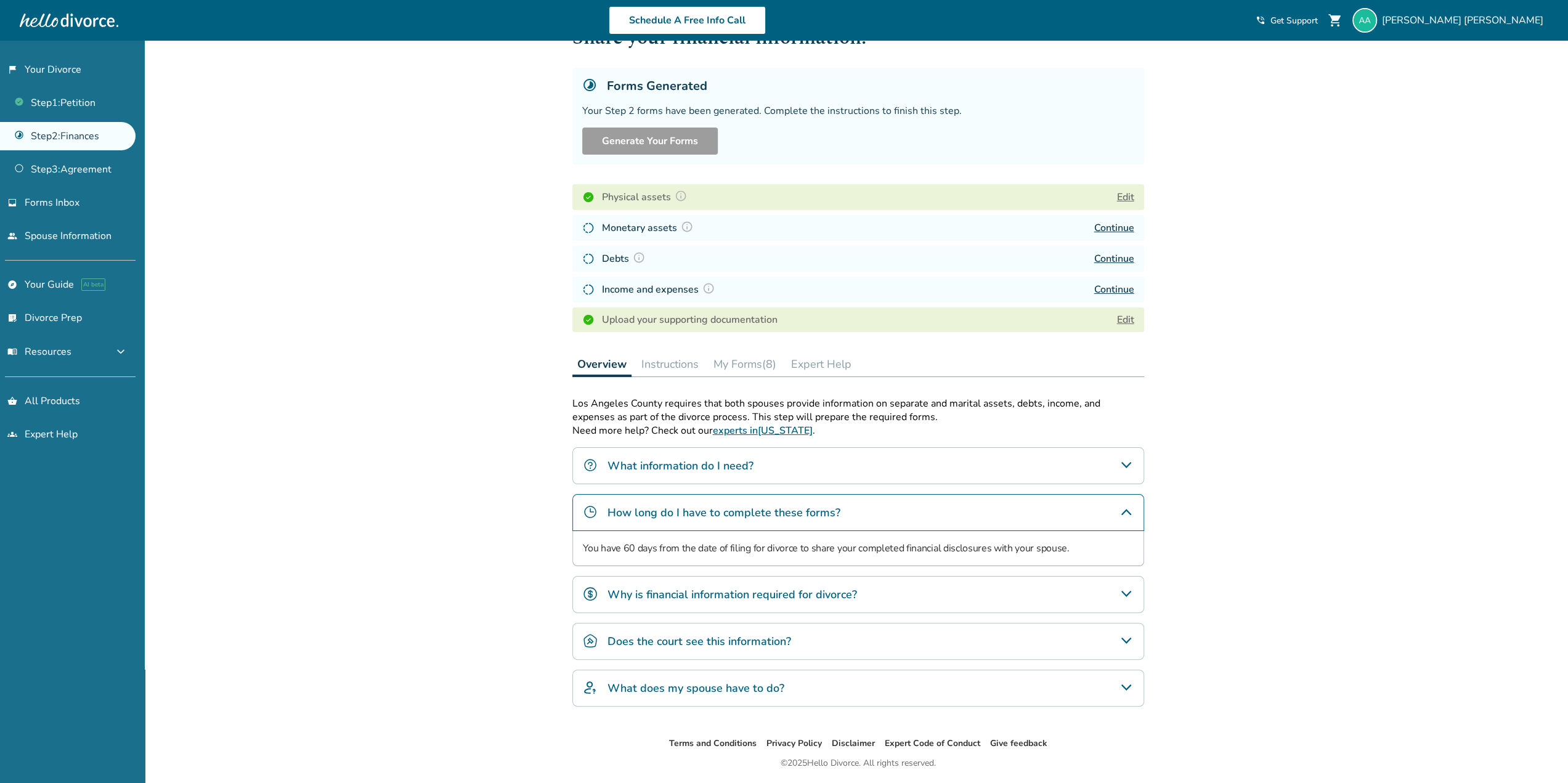
click at [1119, 634] on icon "Does the court see this information?" at bounding box center [1126, 641] width 15 height 15
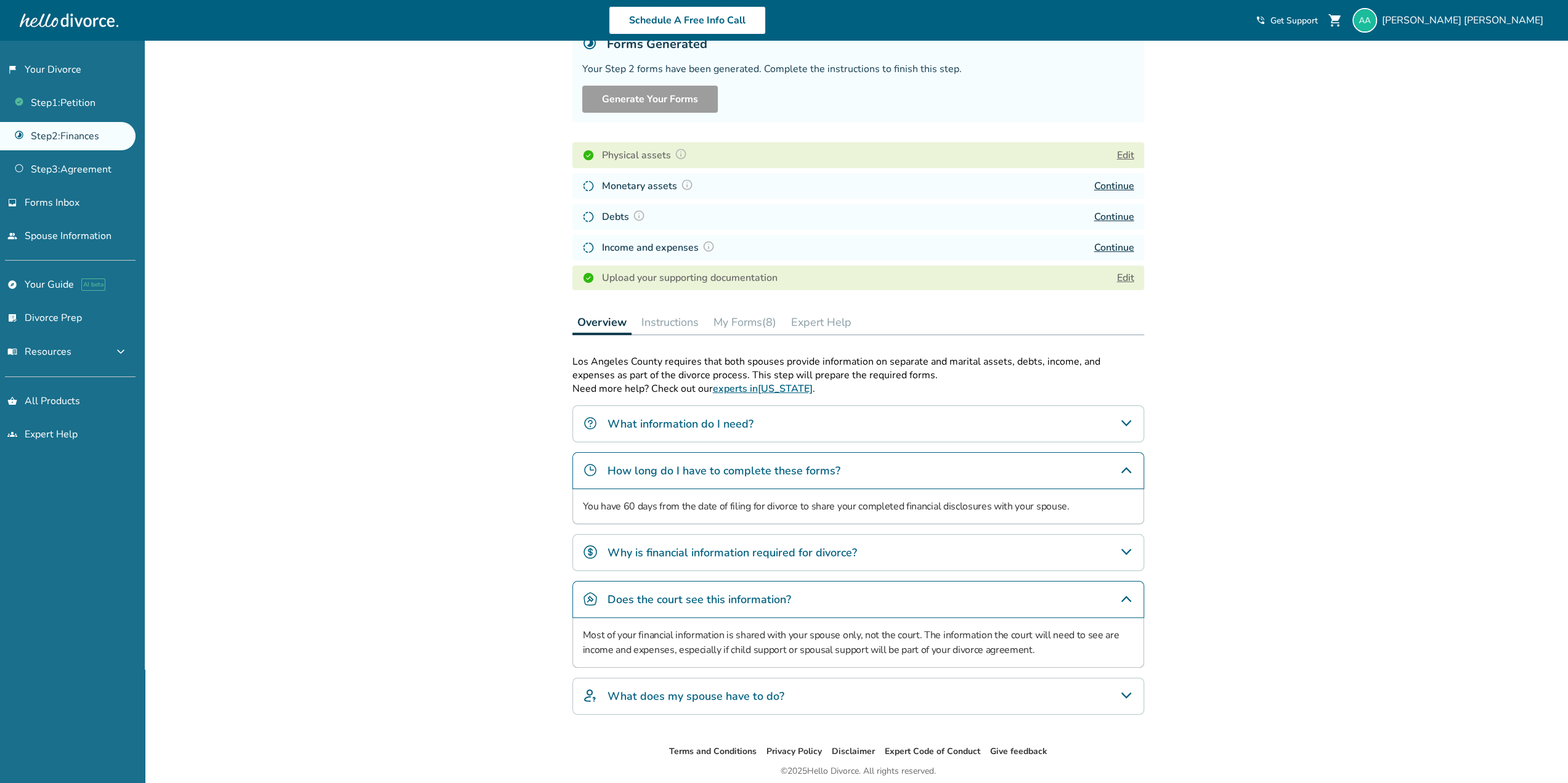
scroll to position [135, 0]
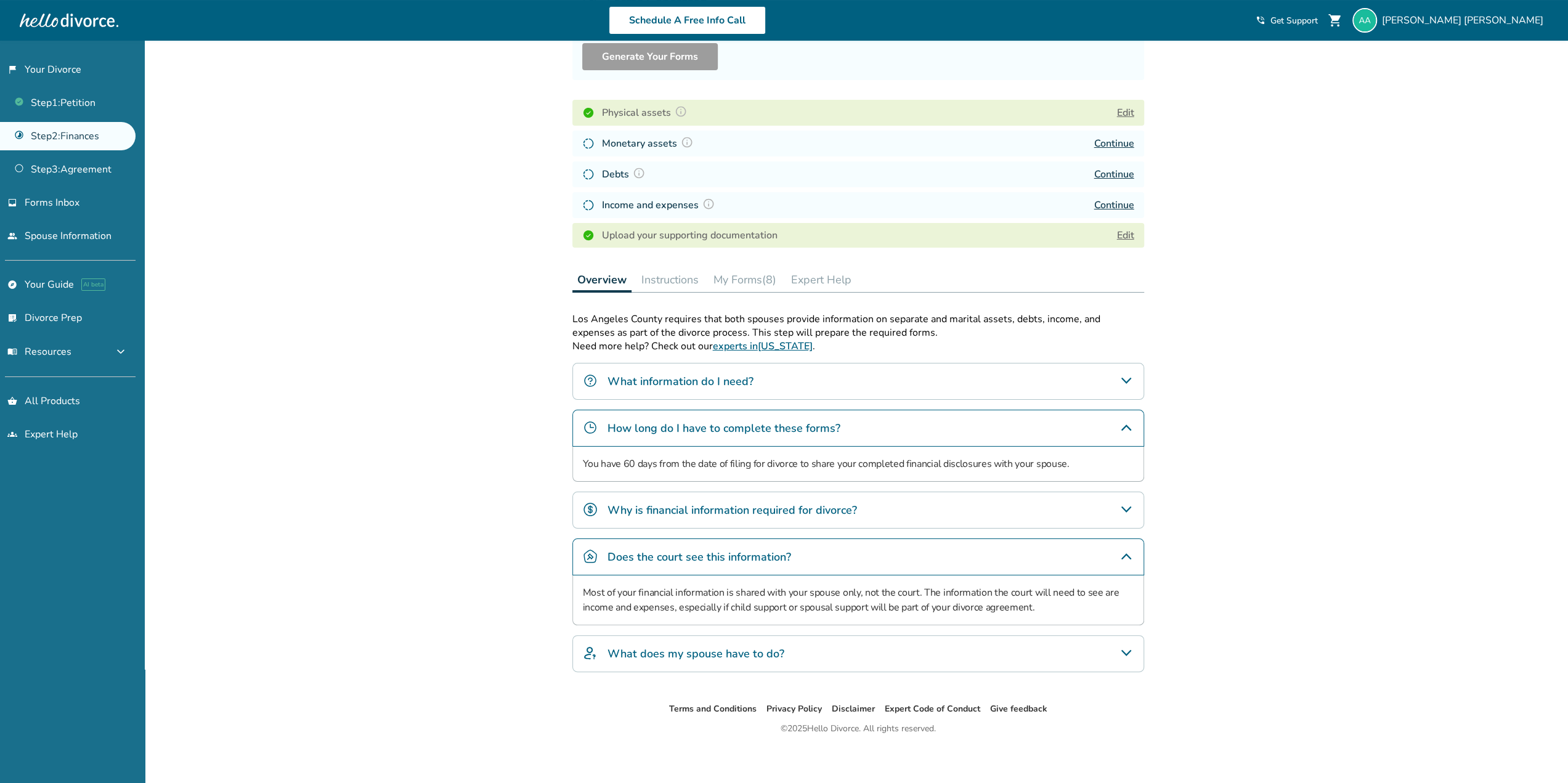
click at [1104, 636] on div "What does my spouse have to do?" at bounding box center [858, 654] width 572 height 37
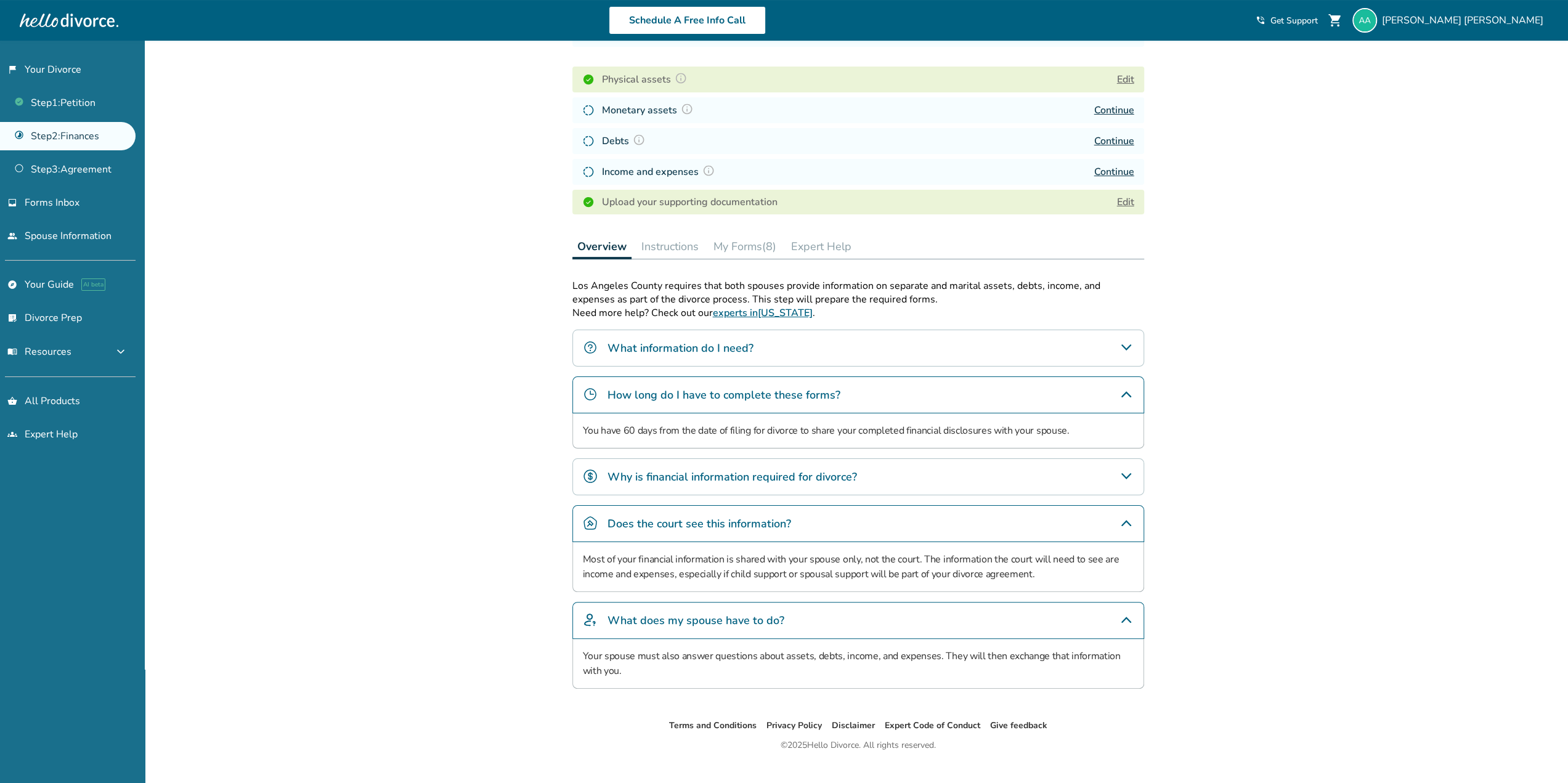
scroll to position [185, 0]
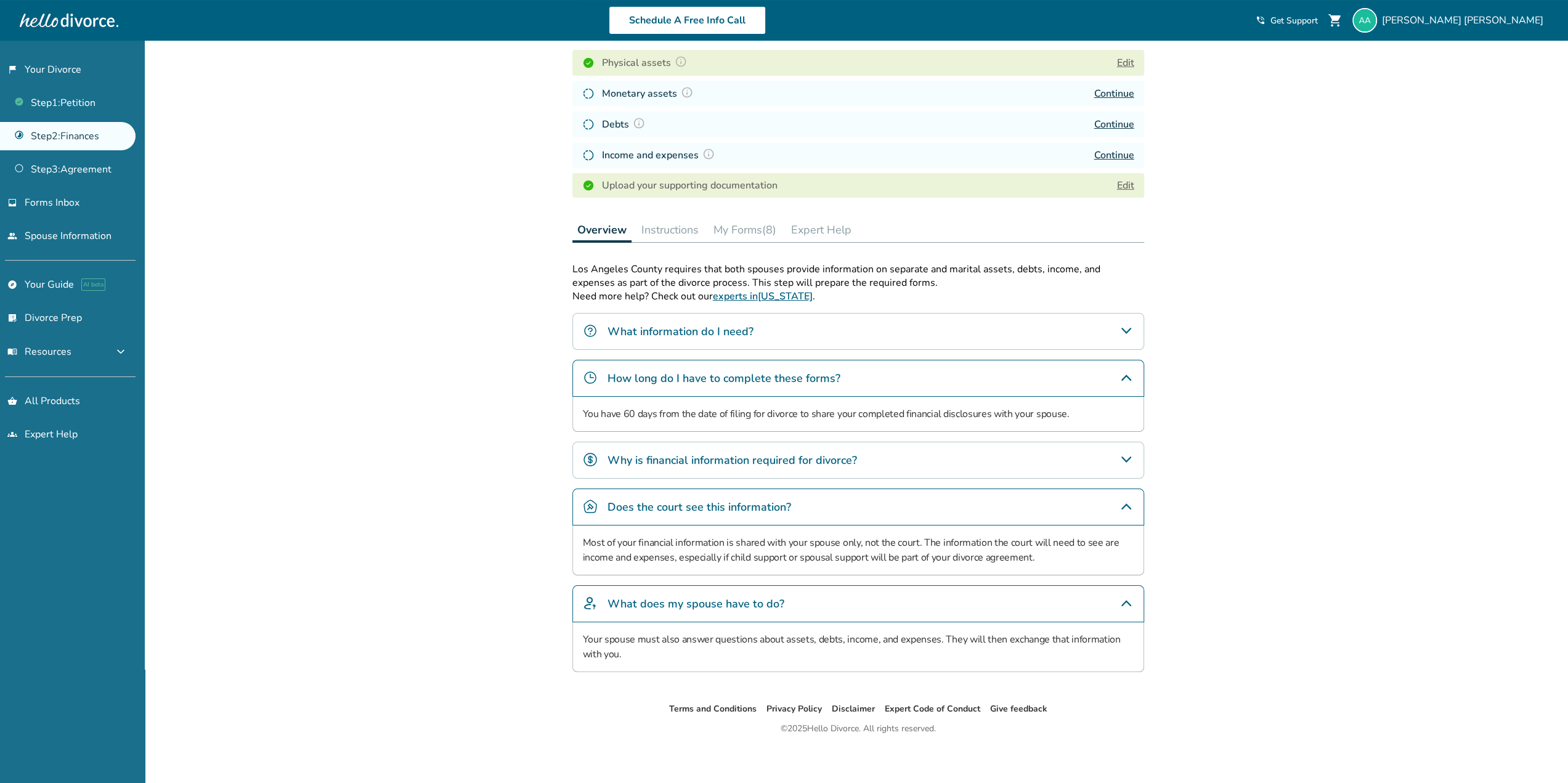
click at [1106, 592] on div "What does my spouse have to do?" at bounding box center [858, 604] width 572 height 37
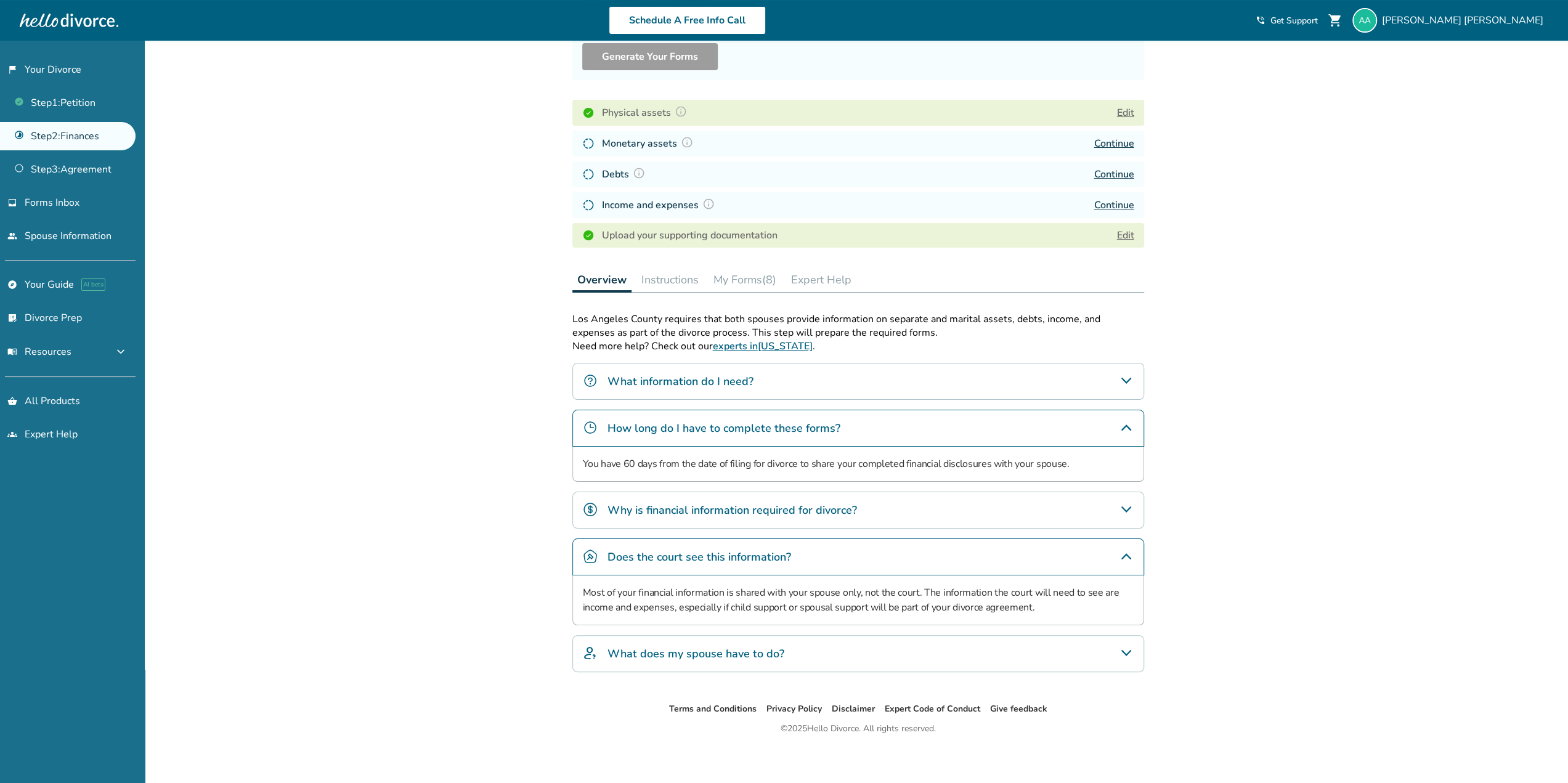
click at [1127, 553] on icon "Does the court see this information?" at bounding box center [1126, 556] width 10 height 6
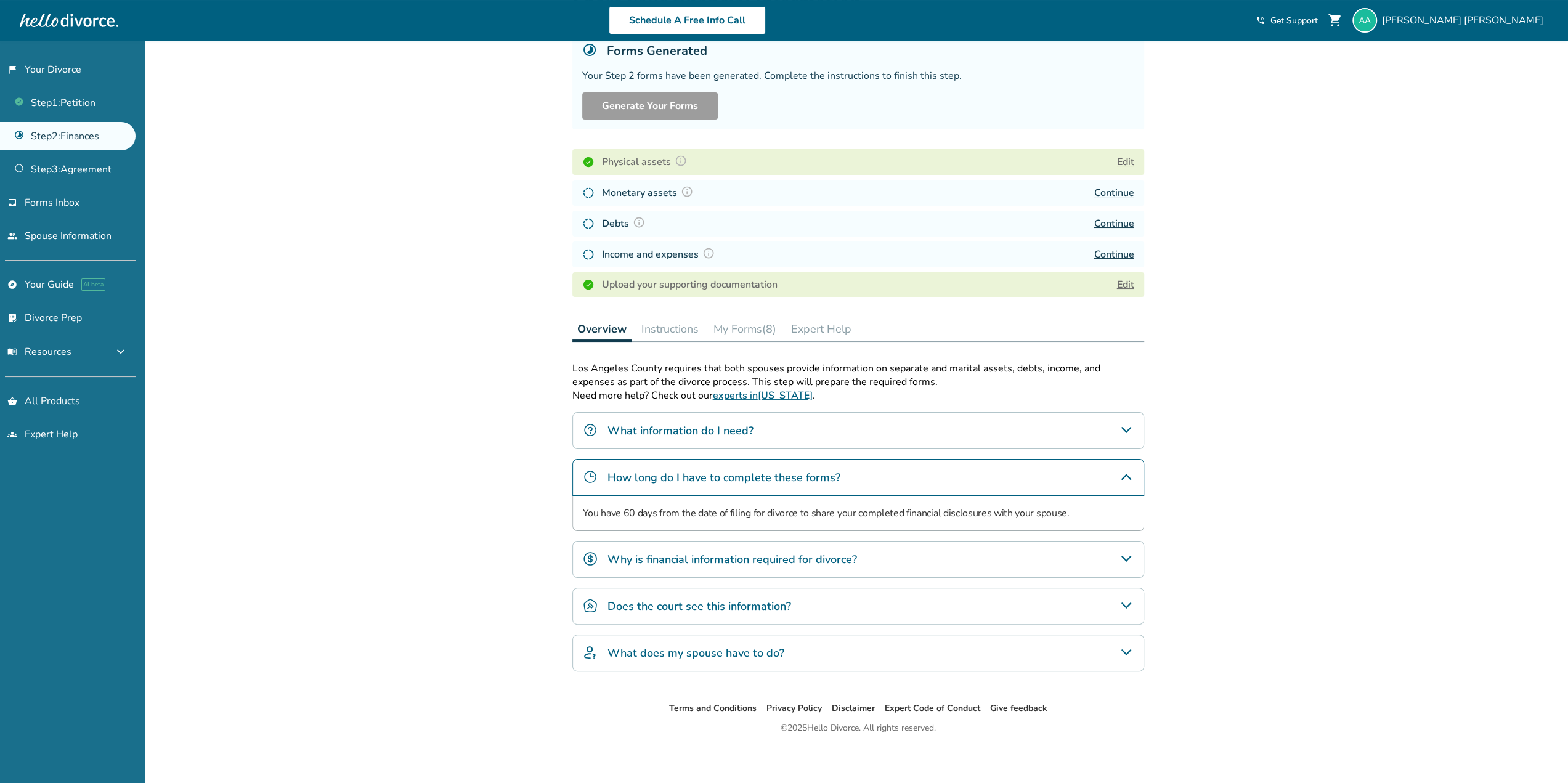
click at [1125, 477] on icon "How long do I have to complete these forms?" at bounding box center [1126, 477] width 15 height 15
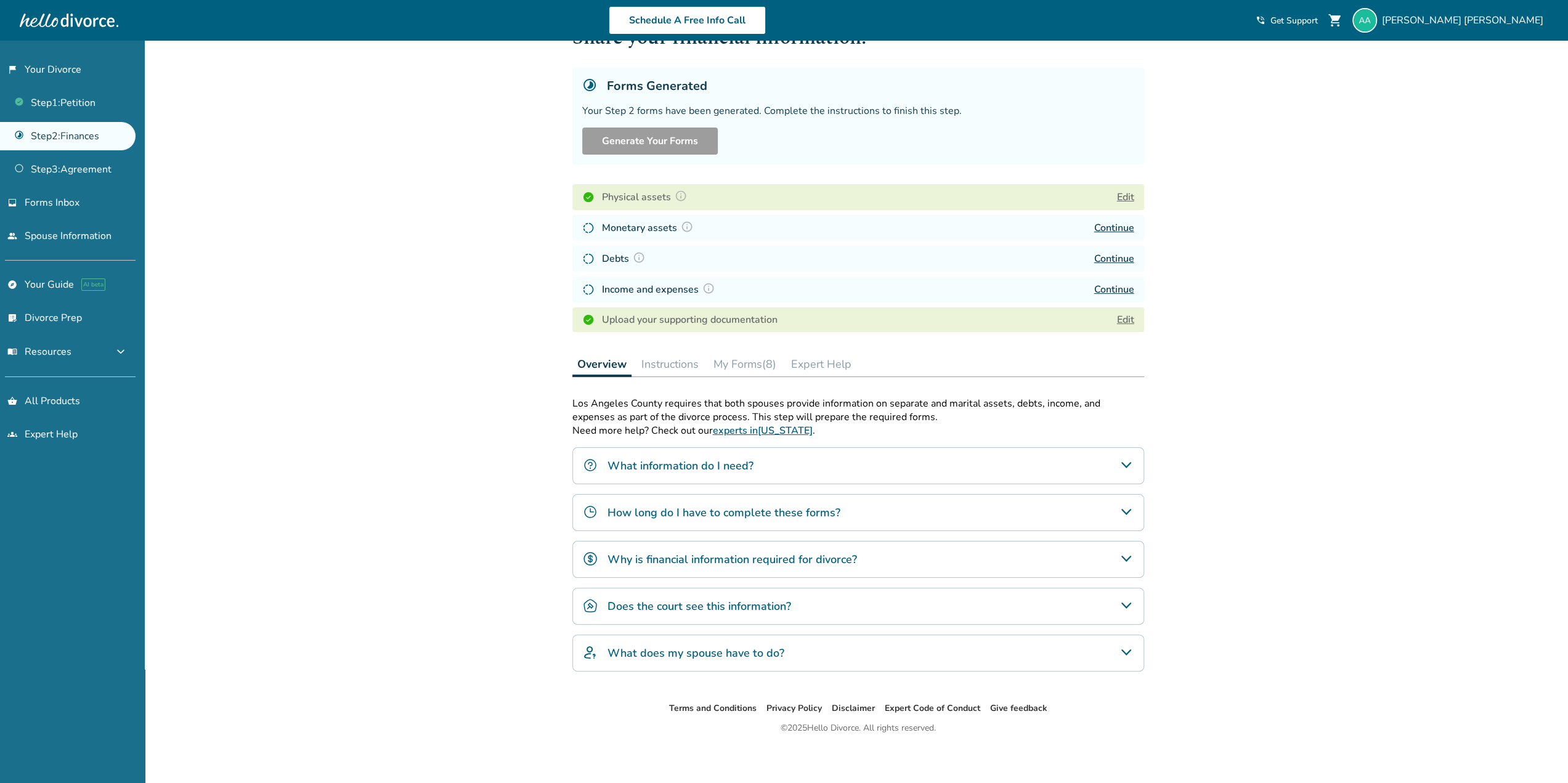
scroll to position [0, 0]
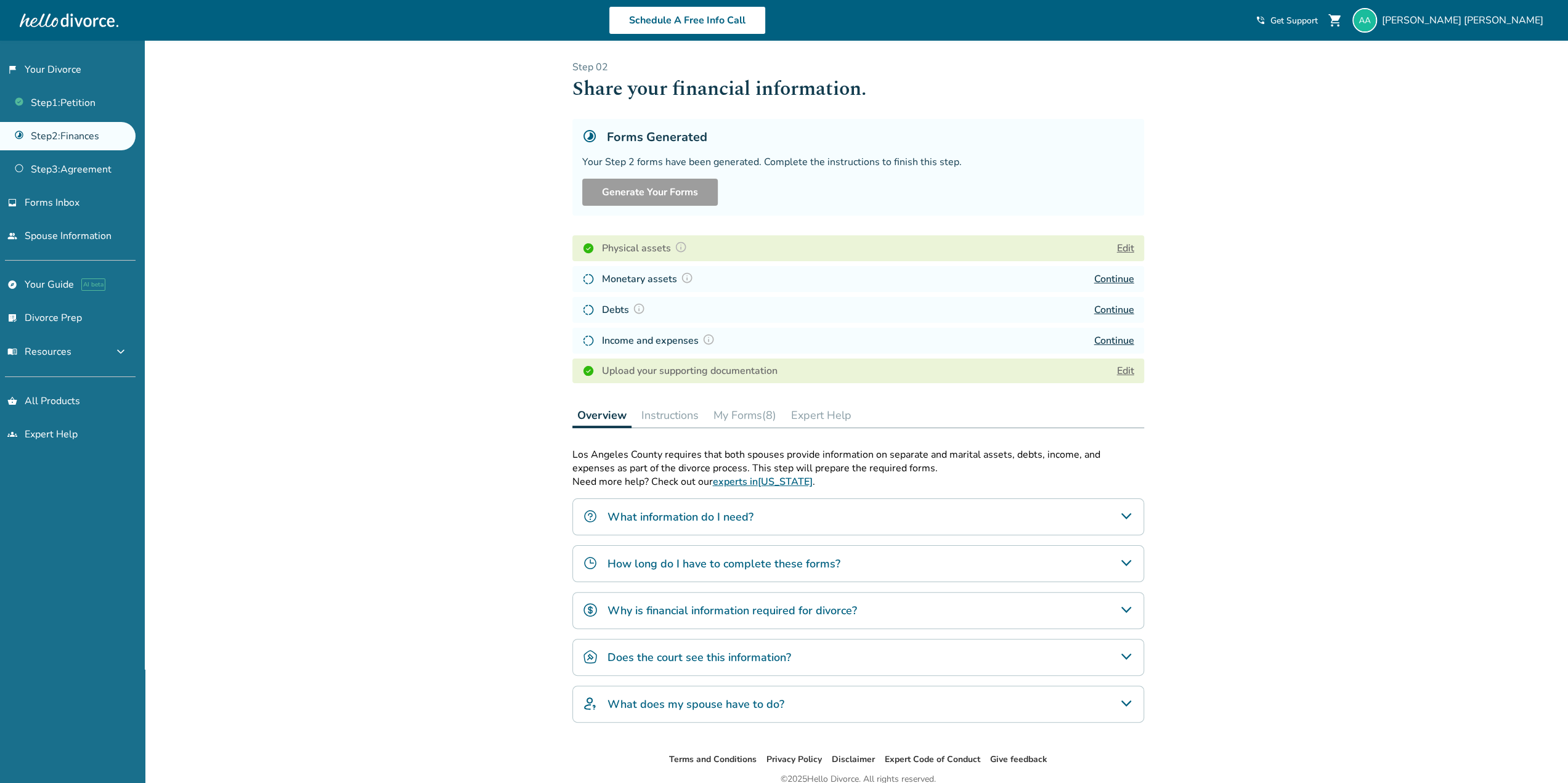
click at [750, 428] on div "Step 0 2 Share your financial information. Forms Generated Your Step 2 forms ha…" at bounding box center [858, 396] width 572 height 672
click at [765, 415] on button "My Forms (8)" at bounding box center [745, 415] width 72 height 24
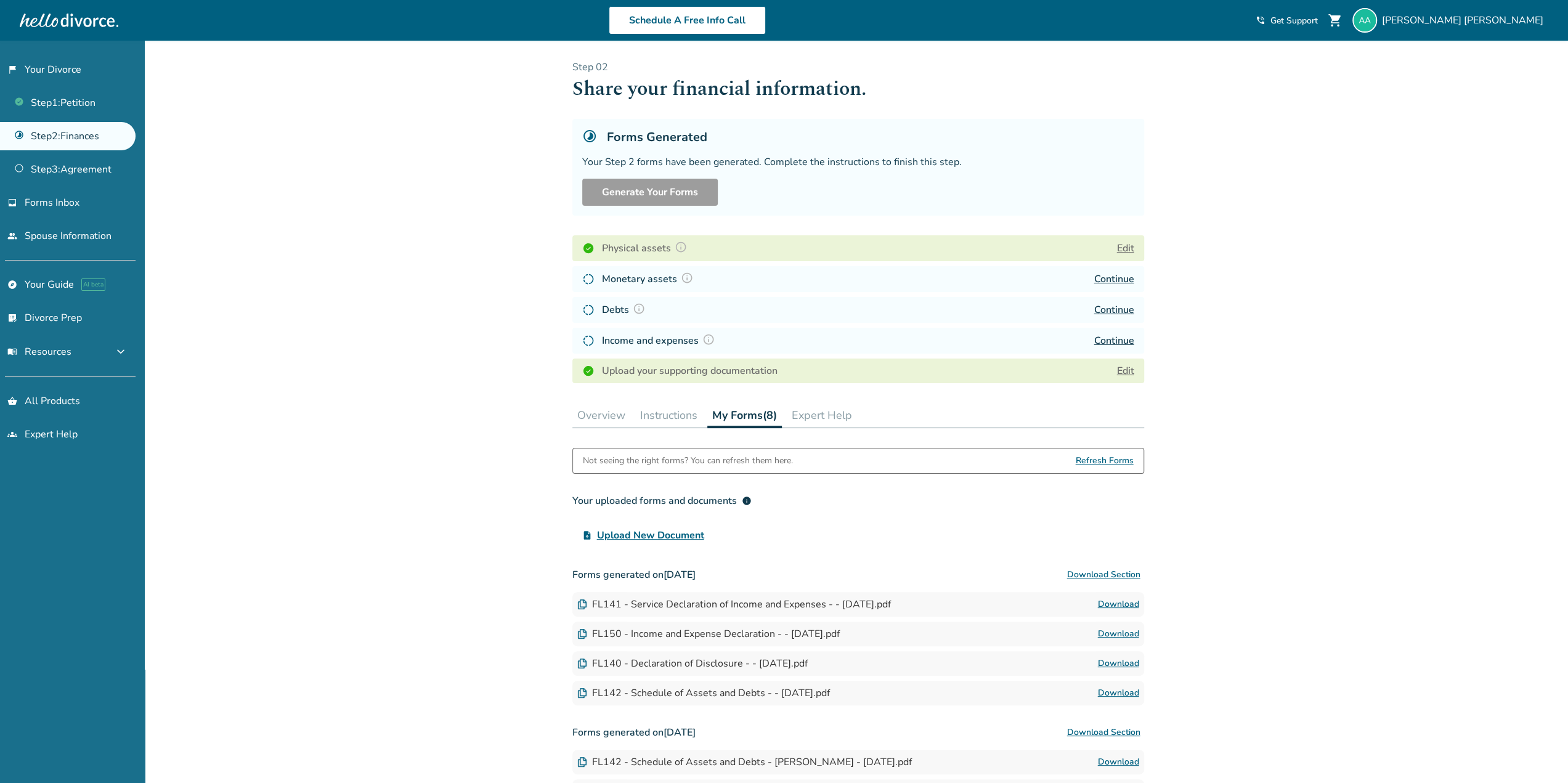
click at [1106, 274] on link "Continue" at bounding box center [1114, 279] width 40 height 14
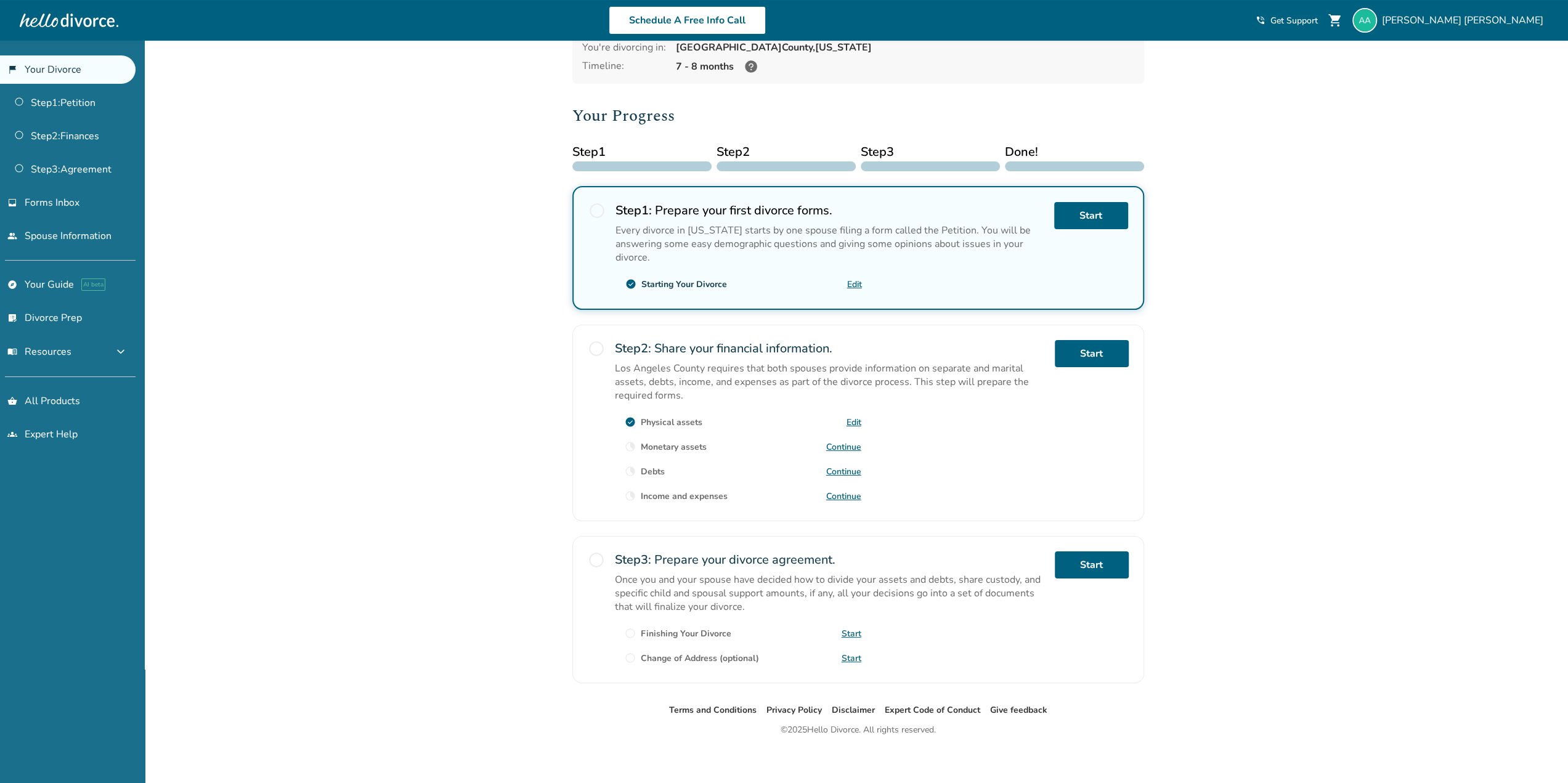
scroll to position [89, 0]
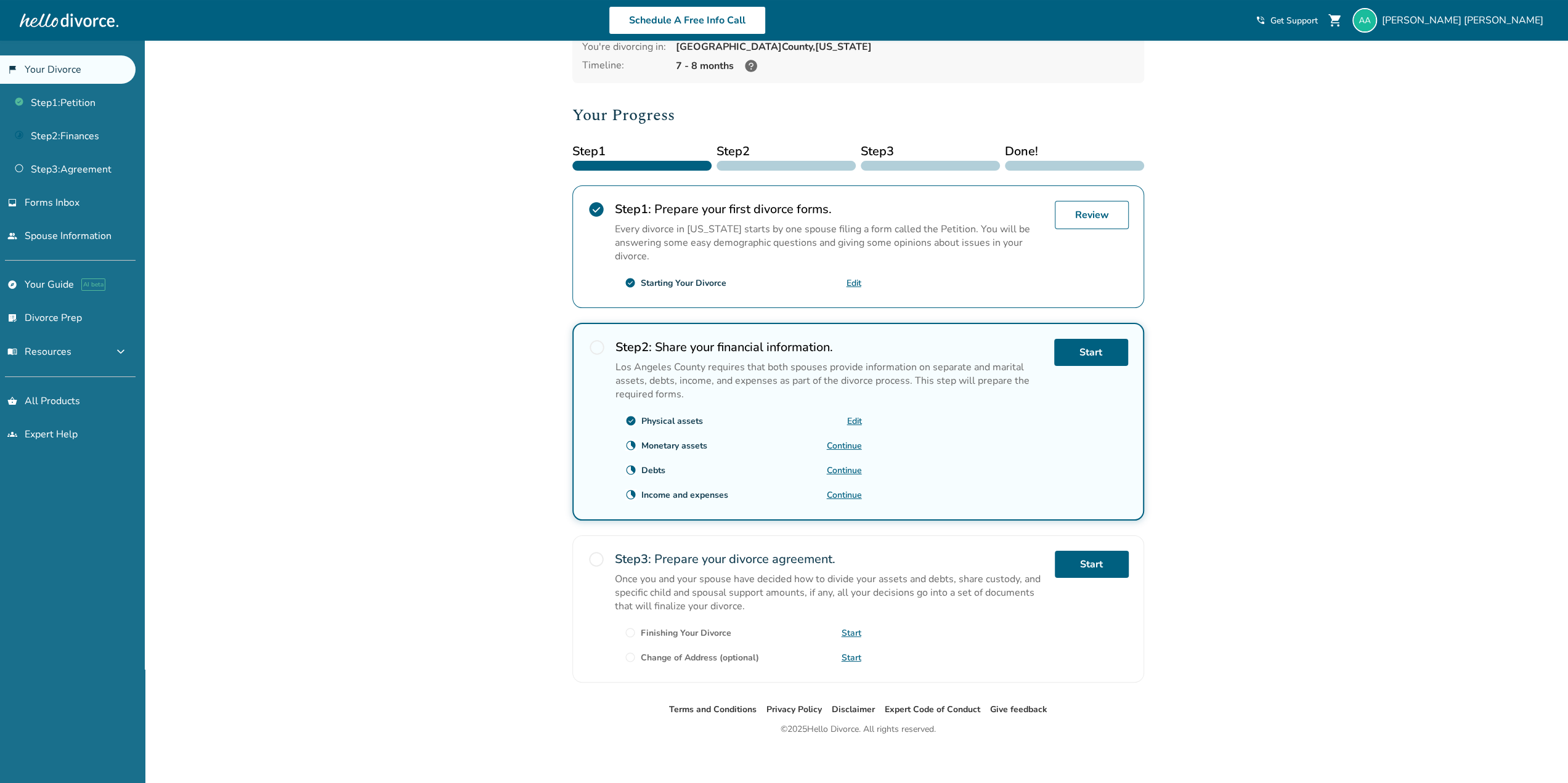
click at [836, 466] on link "Continue" at bounding box center [844, 470] width 35 height 12
click at [847, 493] on link "Continue" at bounding box center [844, 495] width 35 height 12
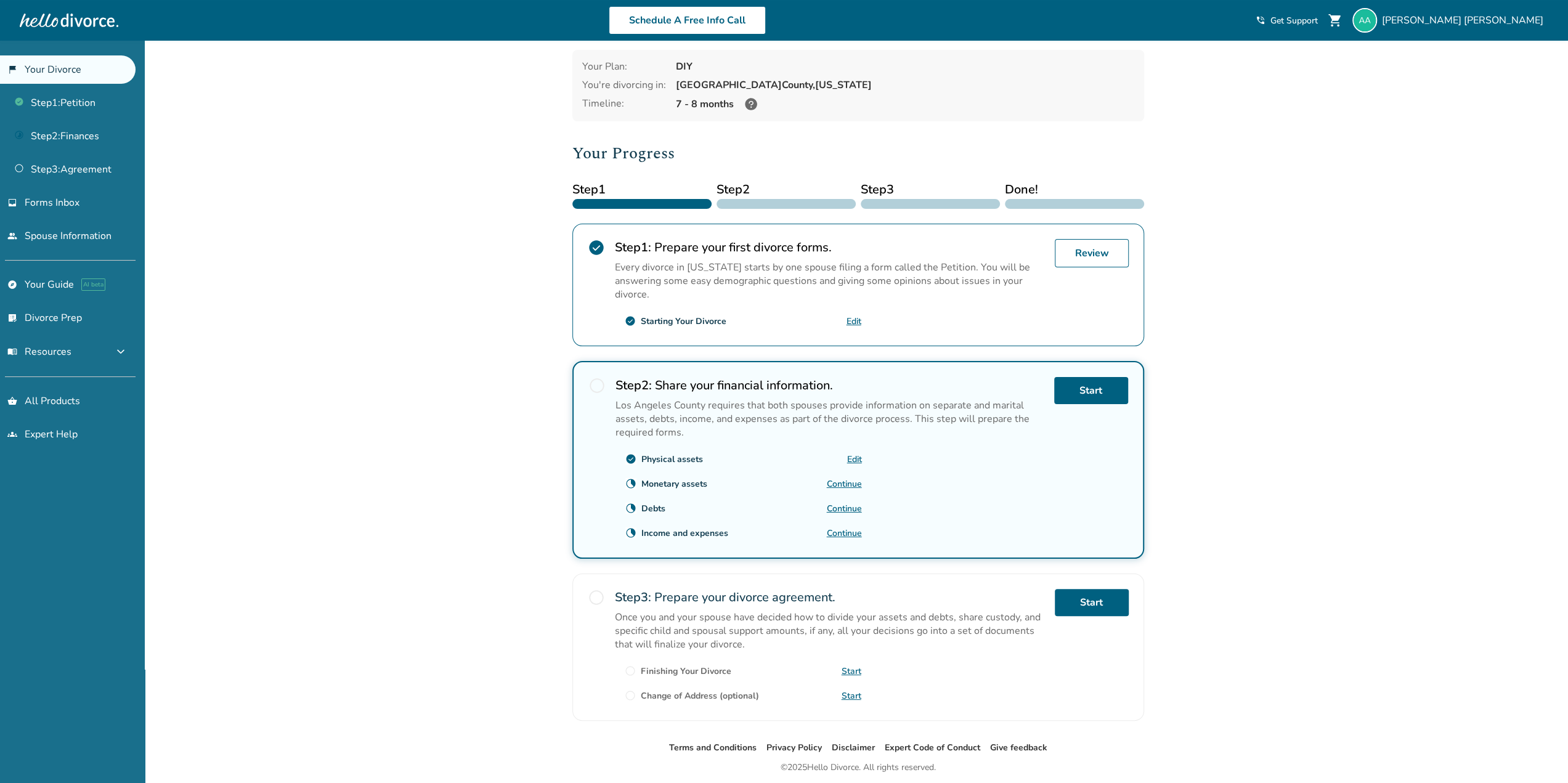
scroll to position [89, 0]
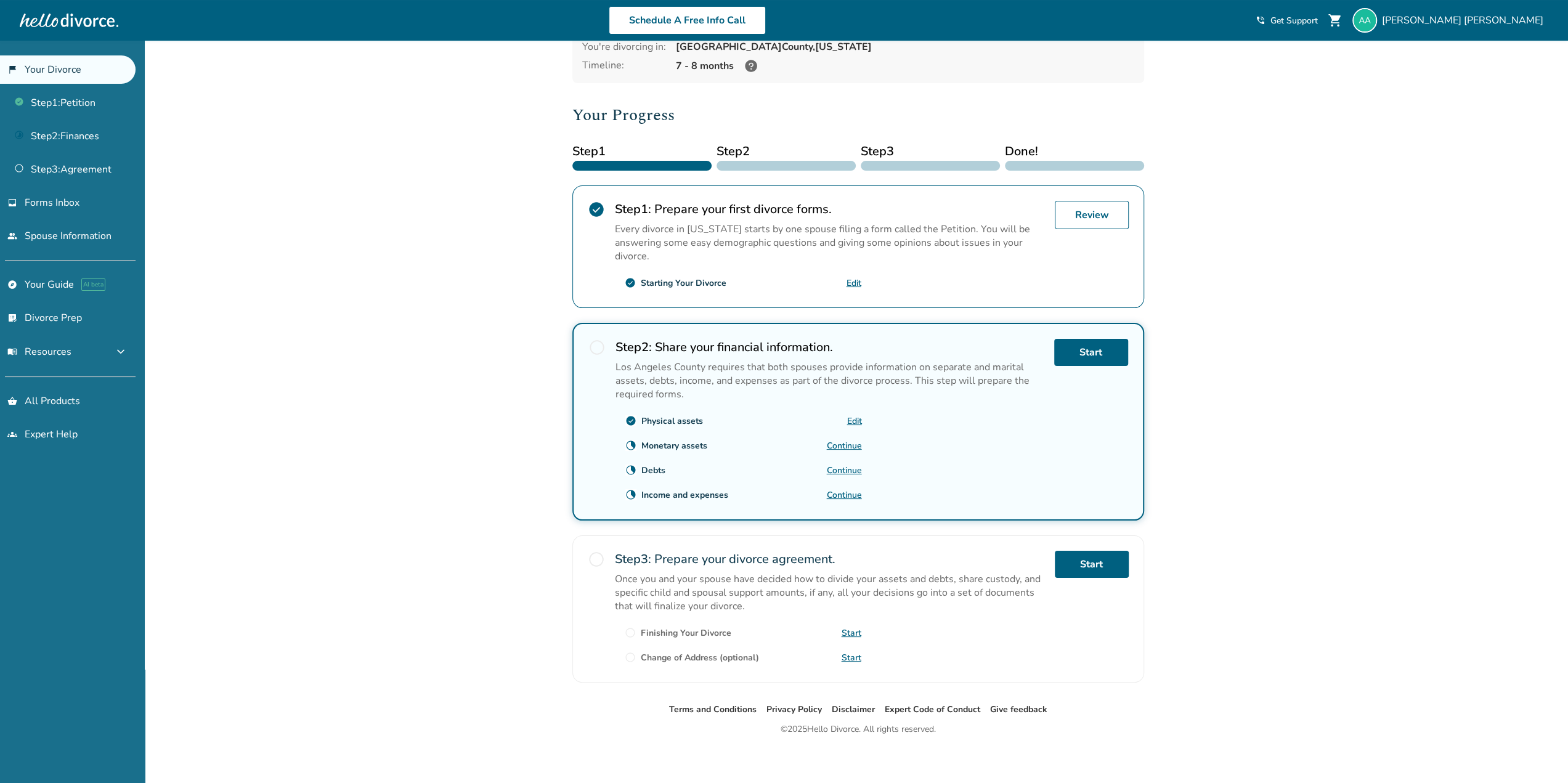
click at [768, 553] on h2 "Step 3 : Prepare your divorce agreement." at bounding box center [830, 559] width 430 height 17
click at [850, 629] on link "Start" at bounding box center [851, 633] width 20 height 12
